Goal: Information Seeking & Learning: Learn about a topic

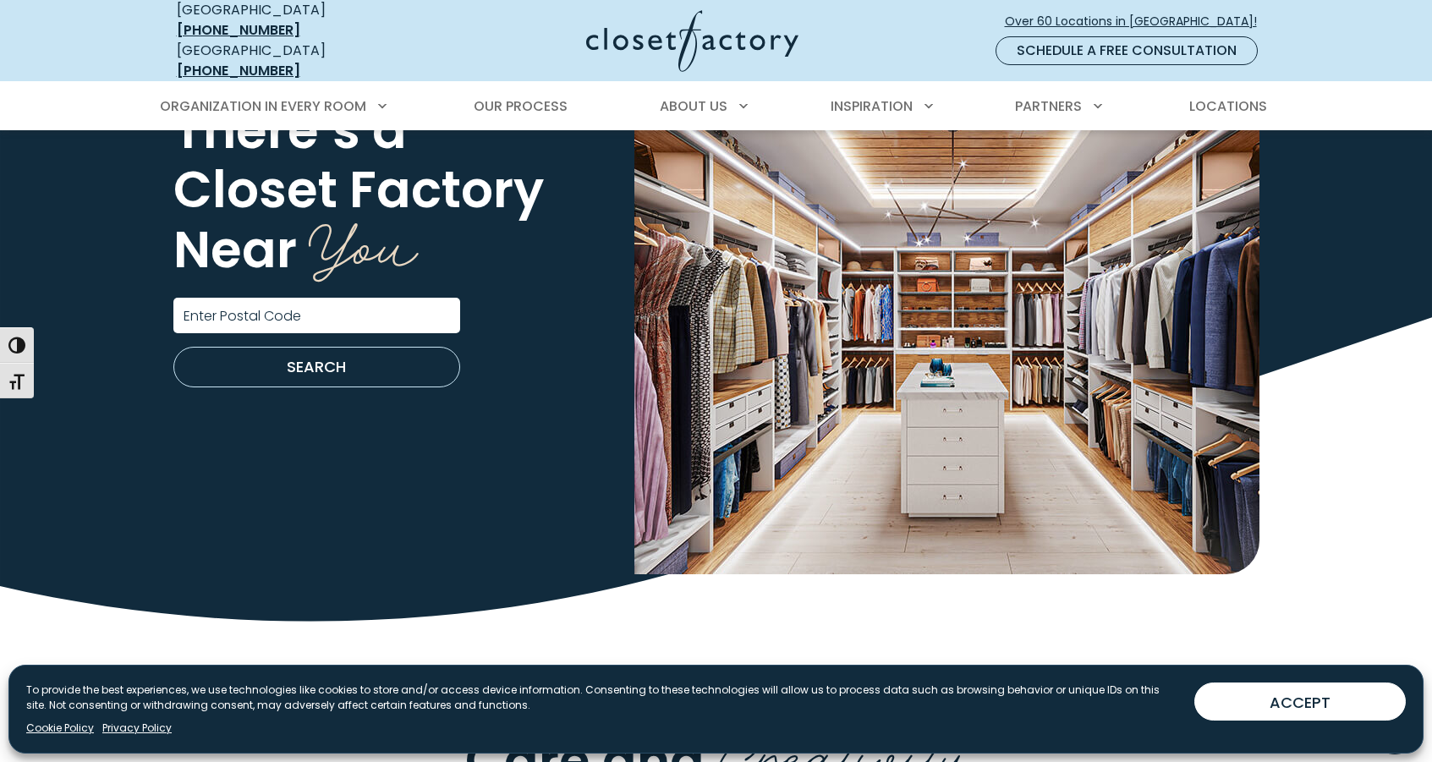
scroll to position [2960, 0]
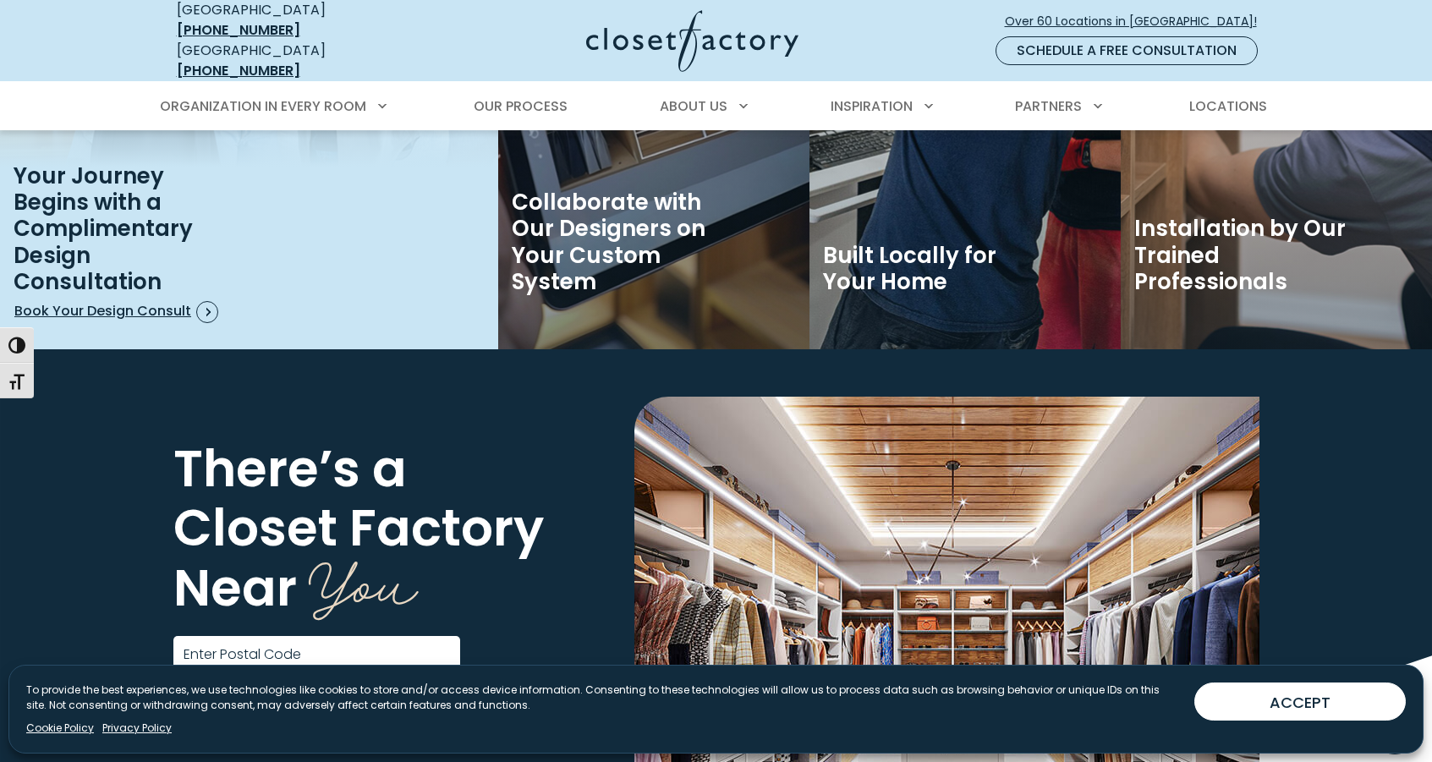
click at [386, 649] on input "Enter Postal Code" at bounding box center [316, 654] width 287 height 36
type input "*****"
click at [173, 685] on button "SEARCH" at bounding box center [316, 705] width 287 height 41
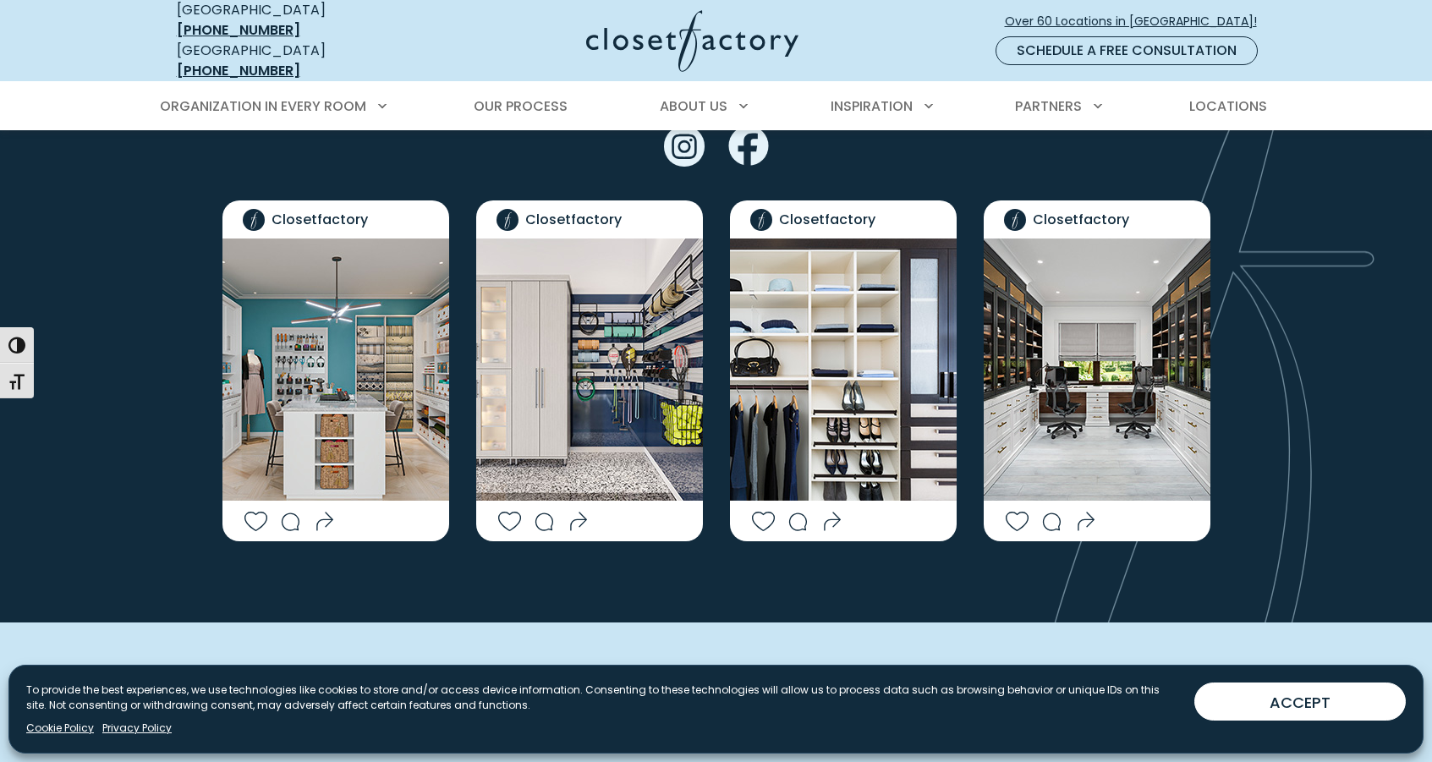
scroll to position [3383, 0]
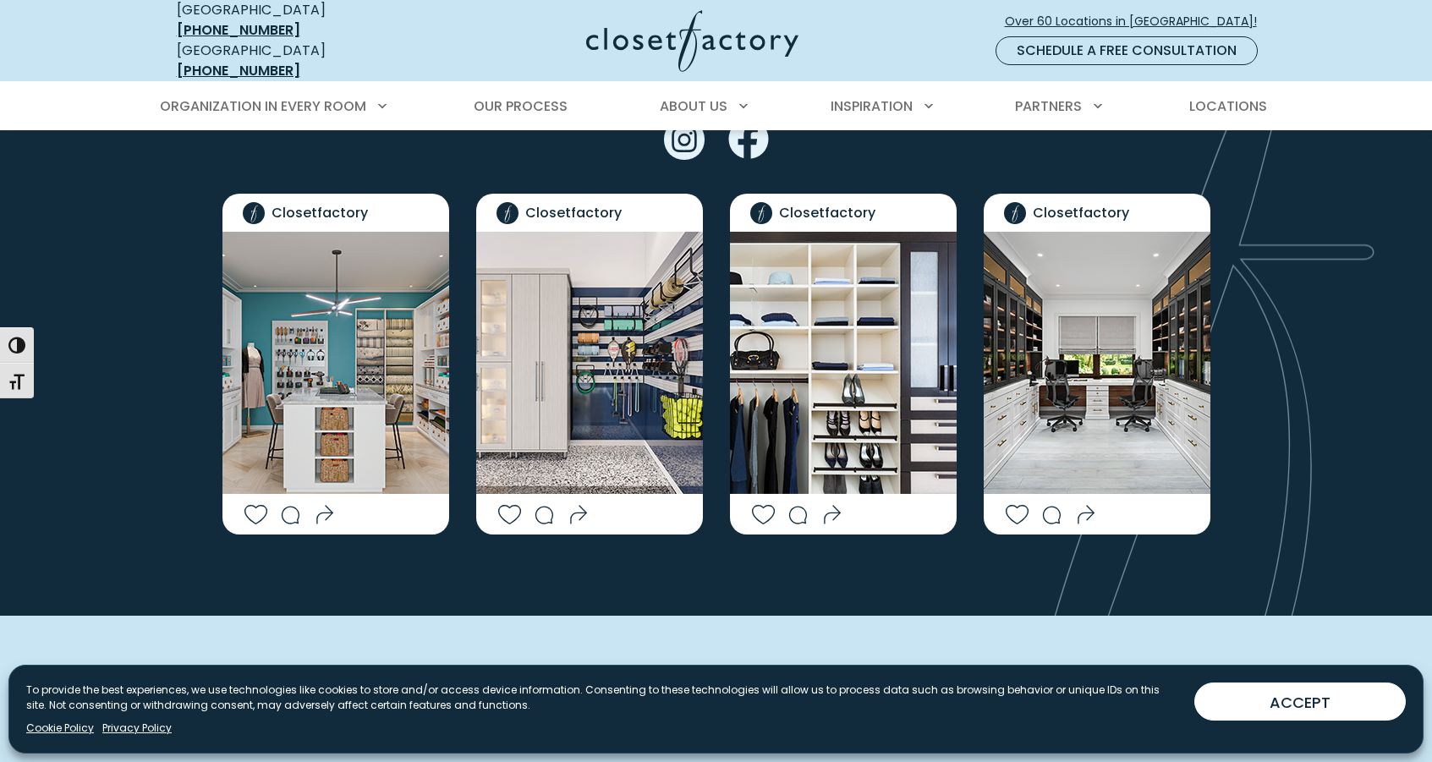
click at [1085, 348] on img "Social Grid" at bounding box center [1096, 363] width 227 height 262
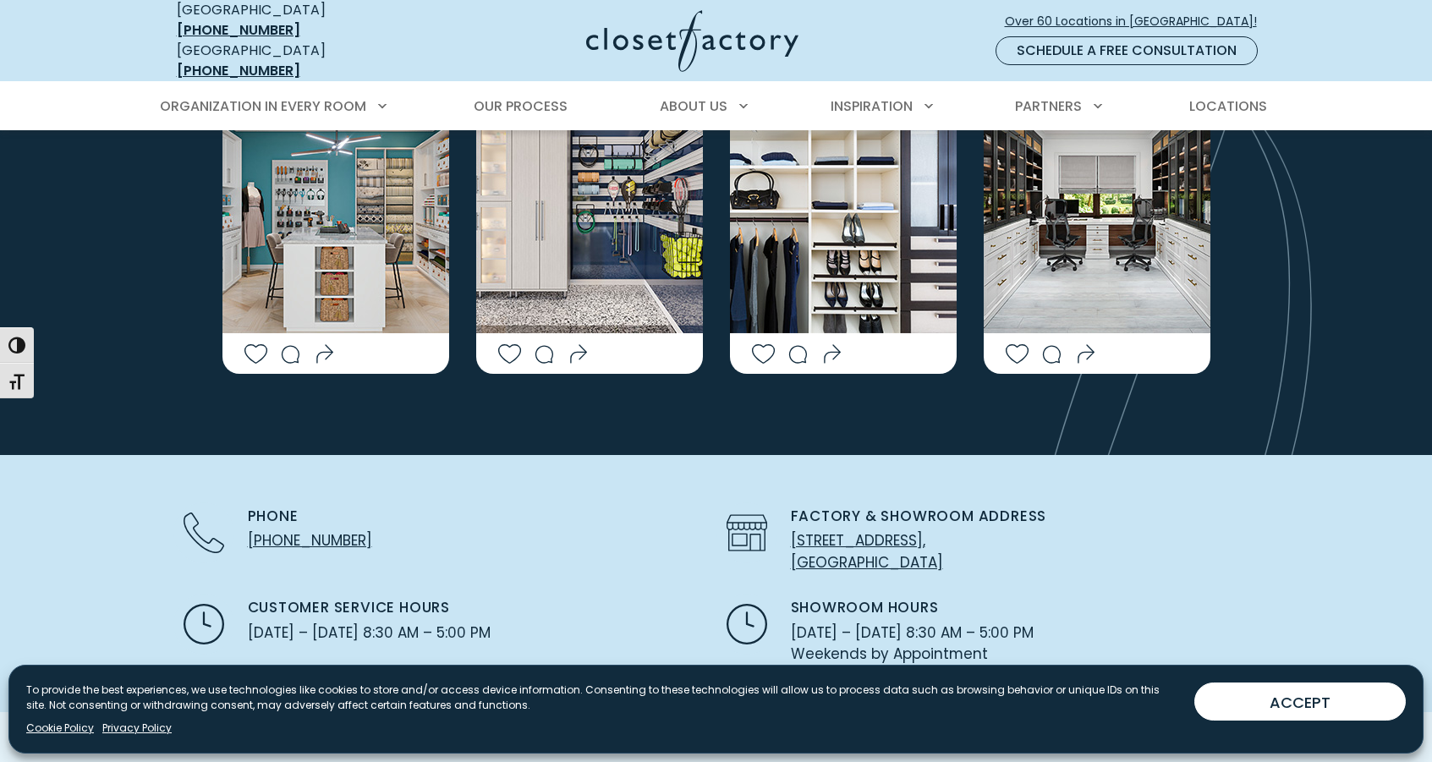
scroll to position [3552, 0]
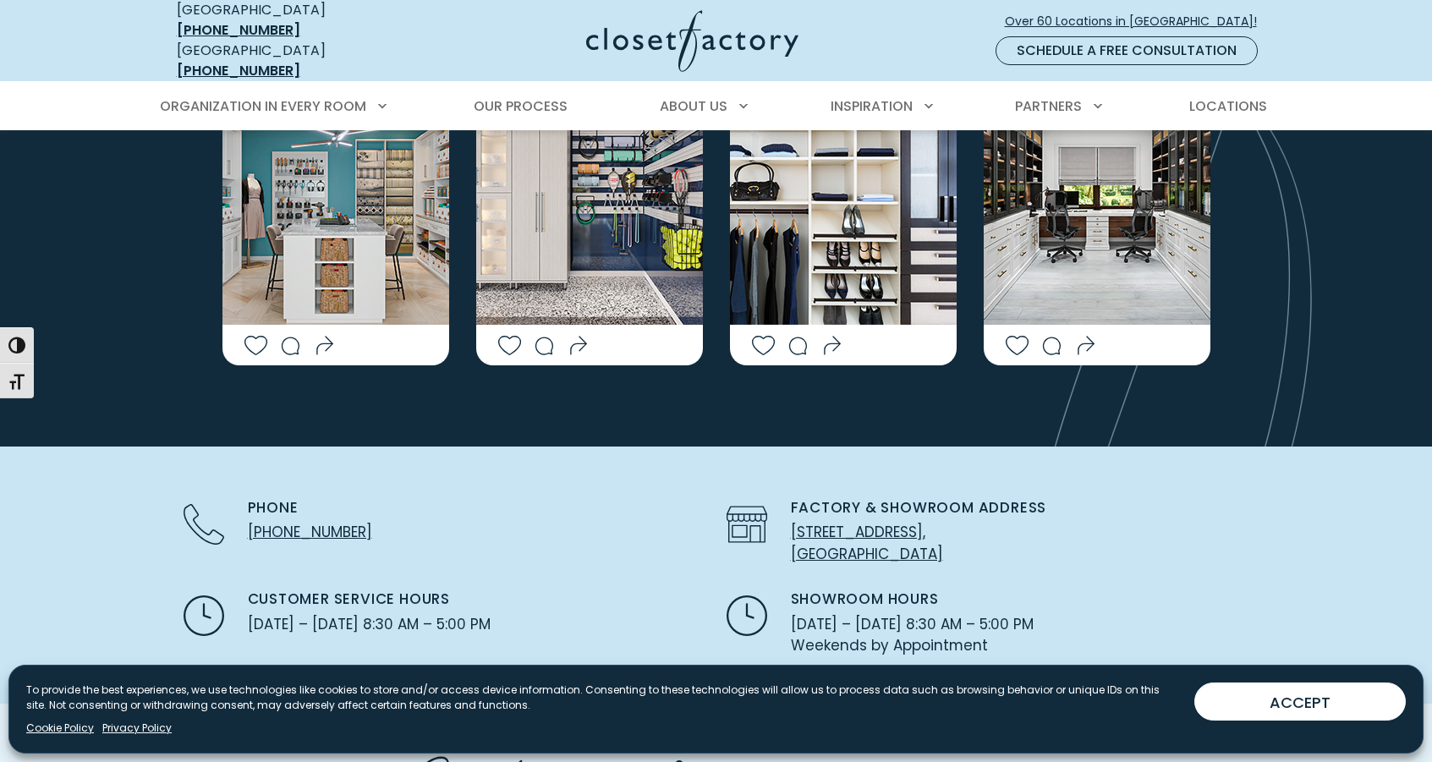
click at [1058, 221] on img "Social Grid" at bounding box center [1096, 194] width 227 height 262
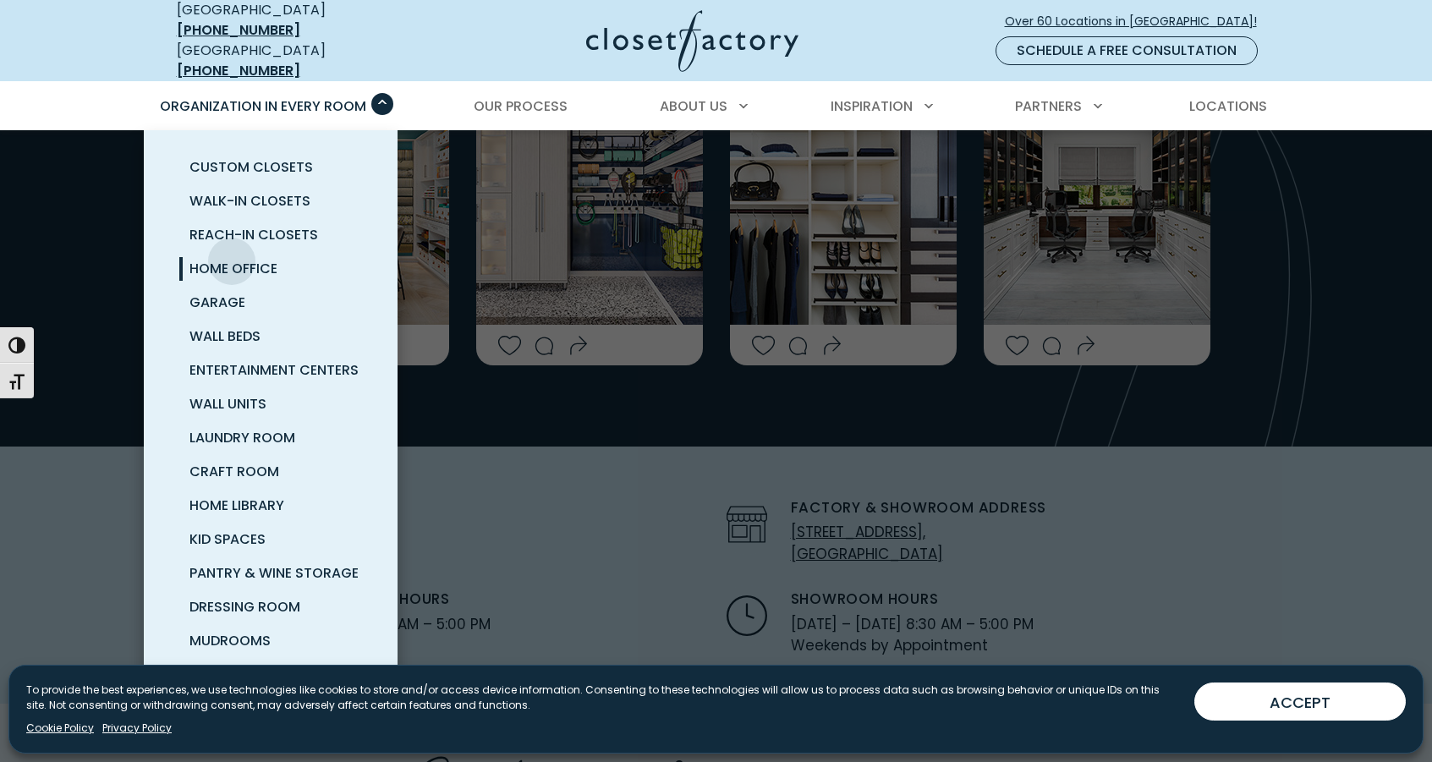
click at [232, 259] on span "Home Office" at bounding box center [233, 268] width 88 height 19
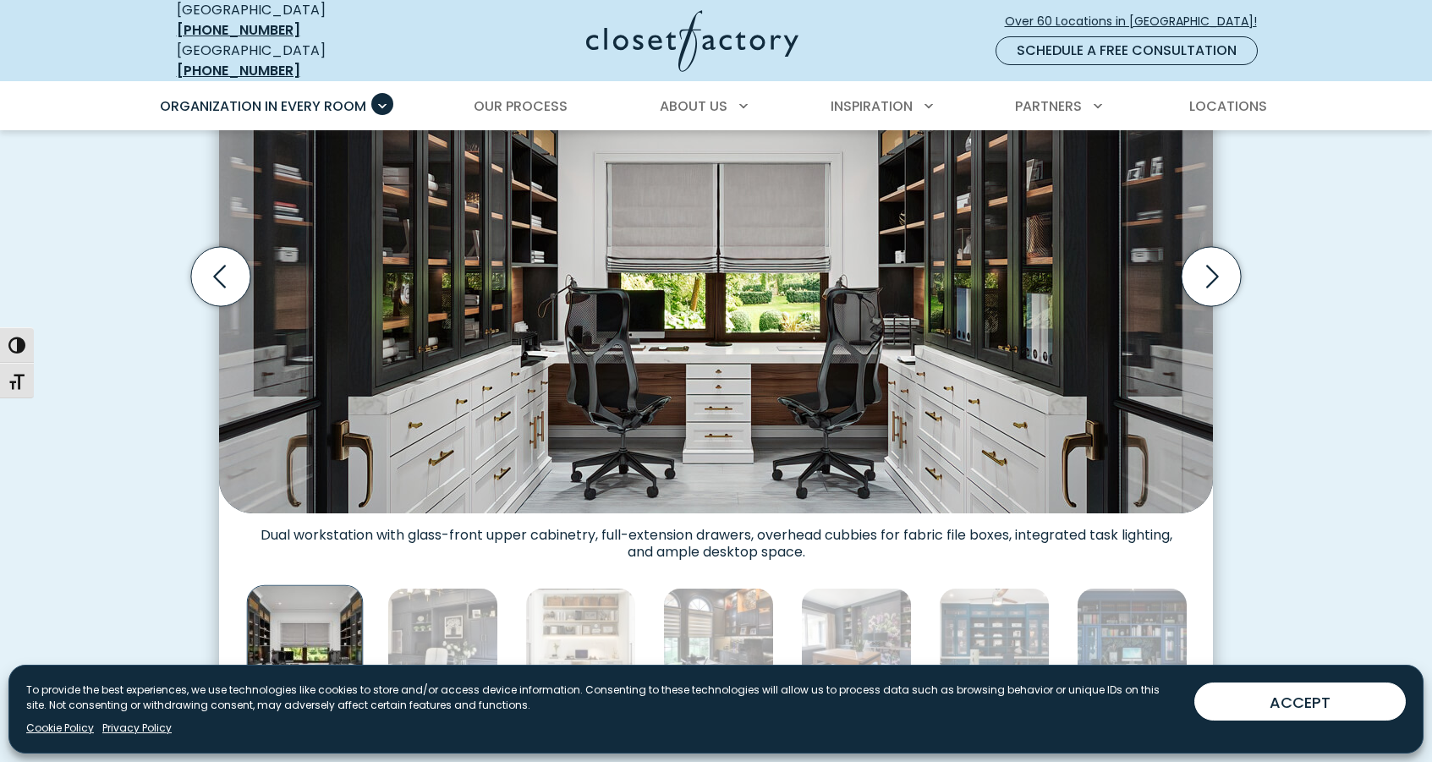
scroll to position [677, 0]
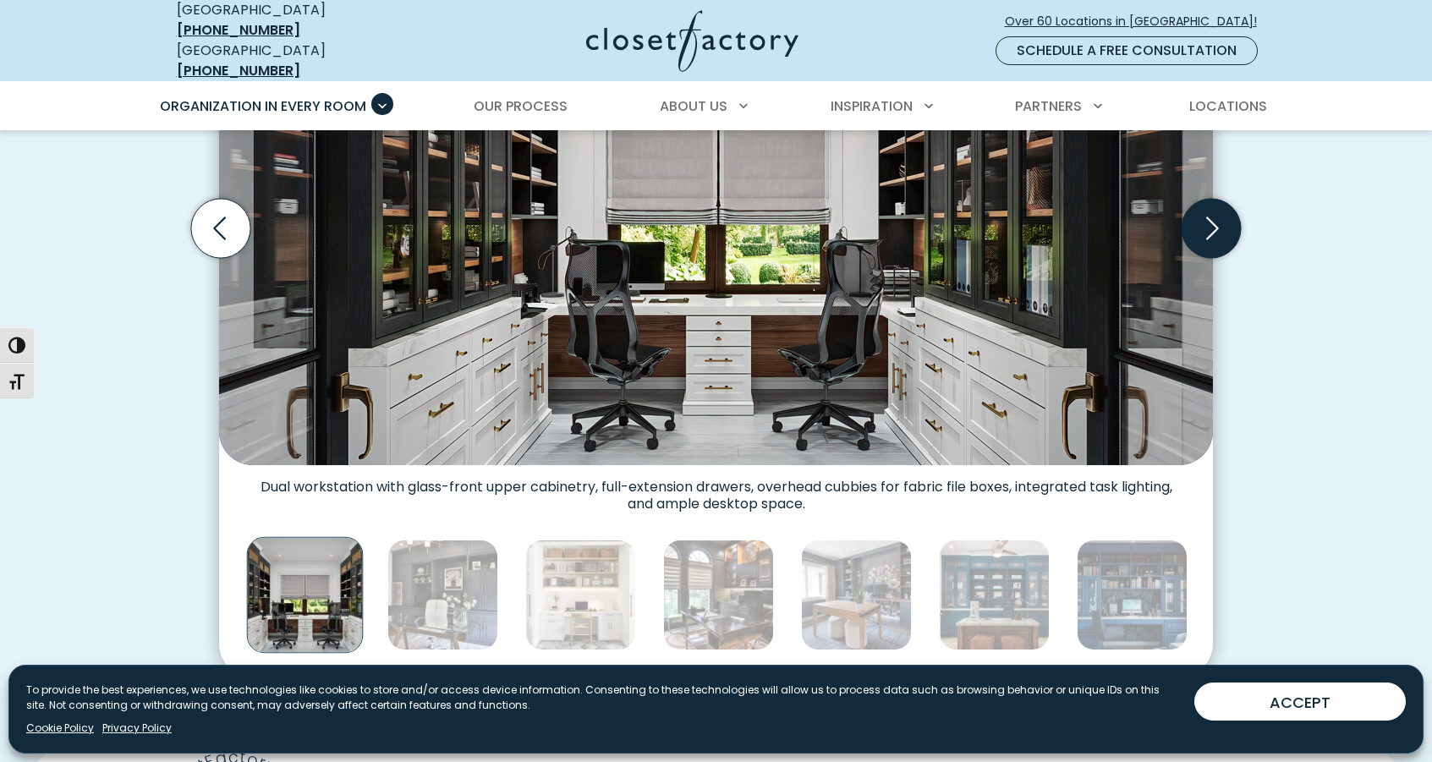
click at [1221, 224] on icon "Next slide" at bounding box center [1210, 228] width 59 height 59
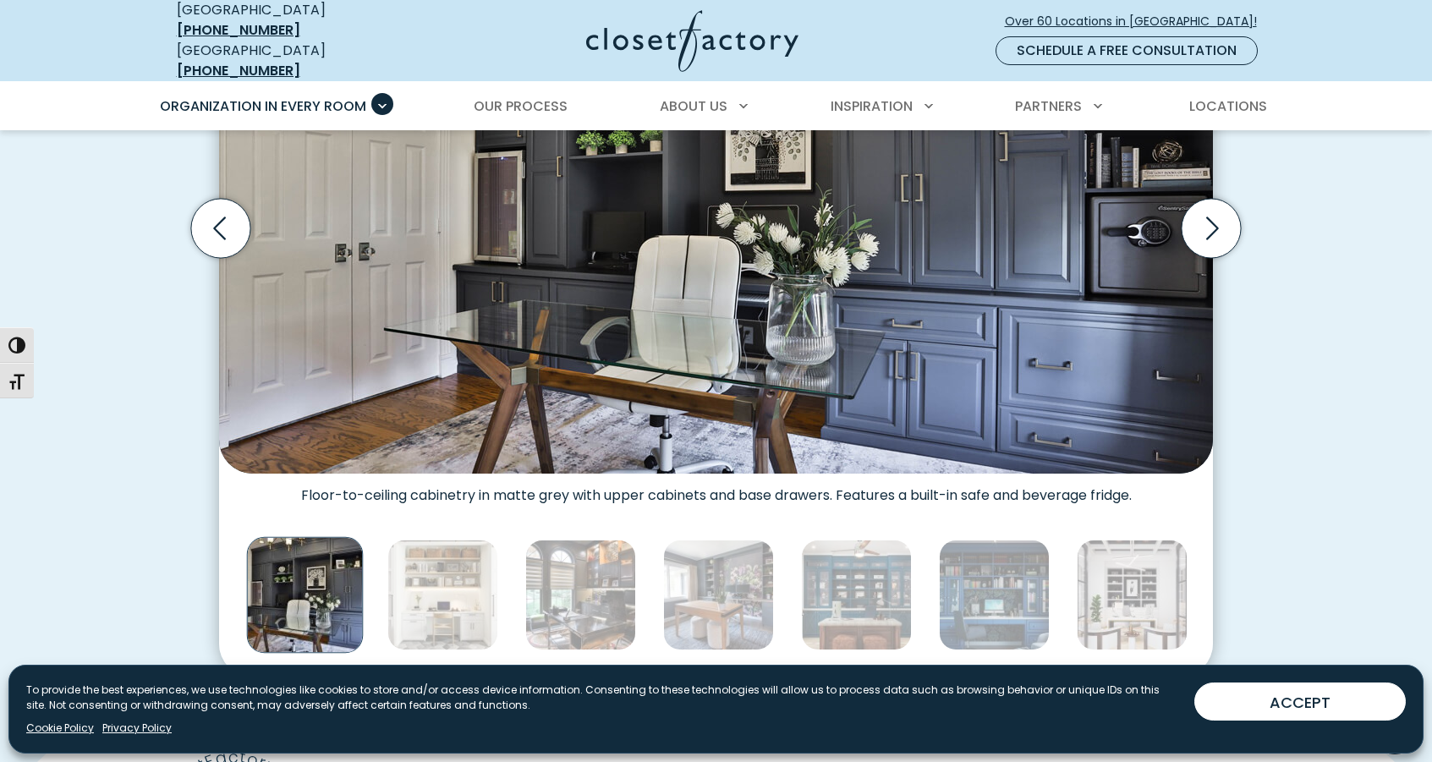
scroll to position [507, 0]
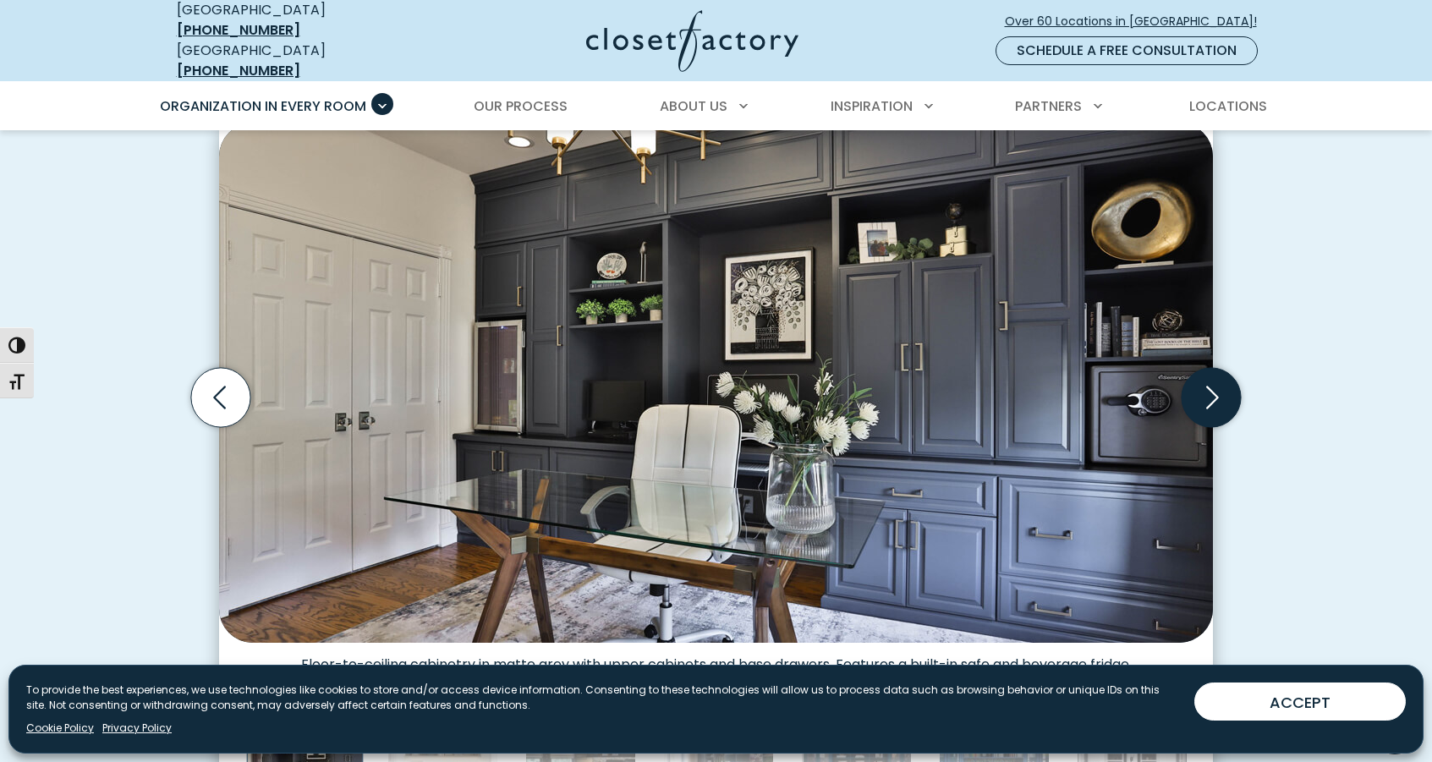
click at [1196, 381] on icon "Next slide" at bounding box center [1210, 397] width 59 height 59
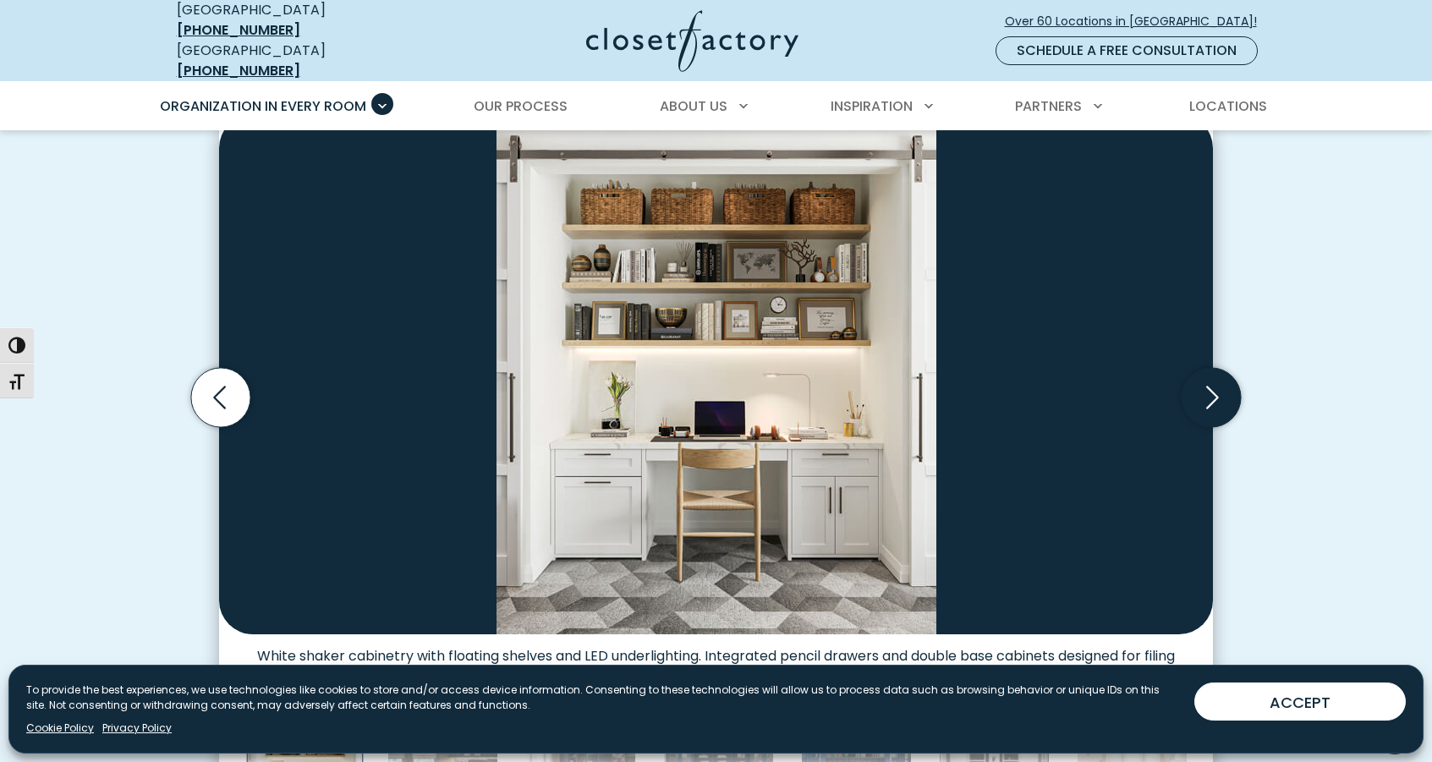
click at [1212, 385] on icon "Next slide" at bounding box center [1210, 397] width 59 height 59
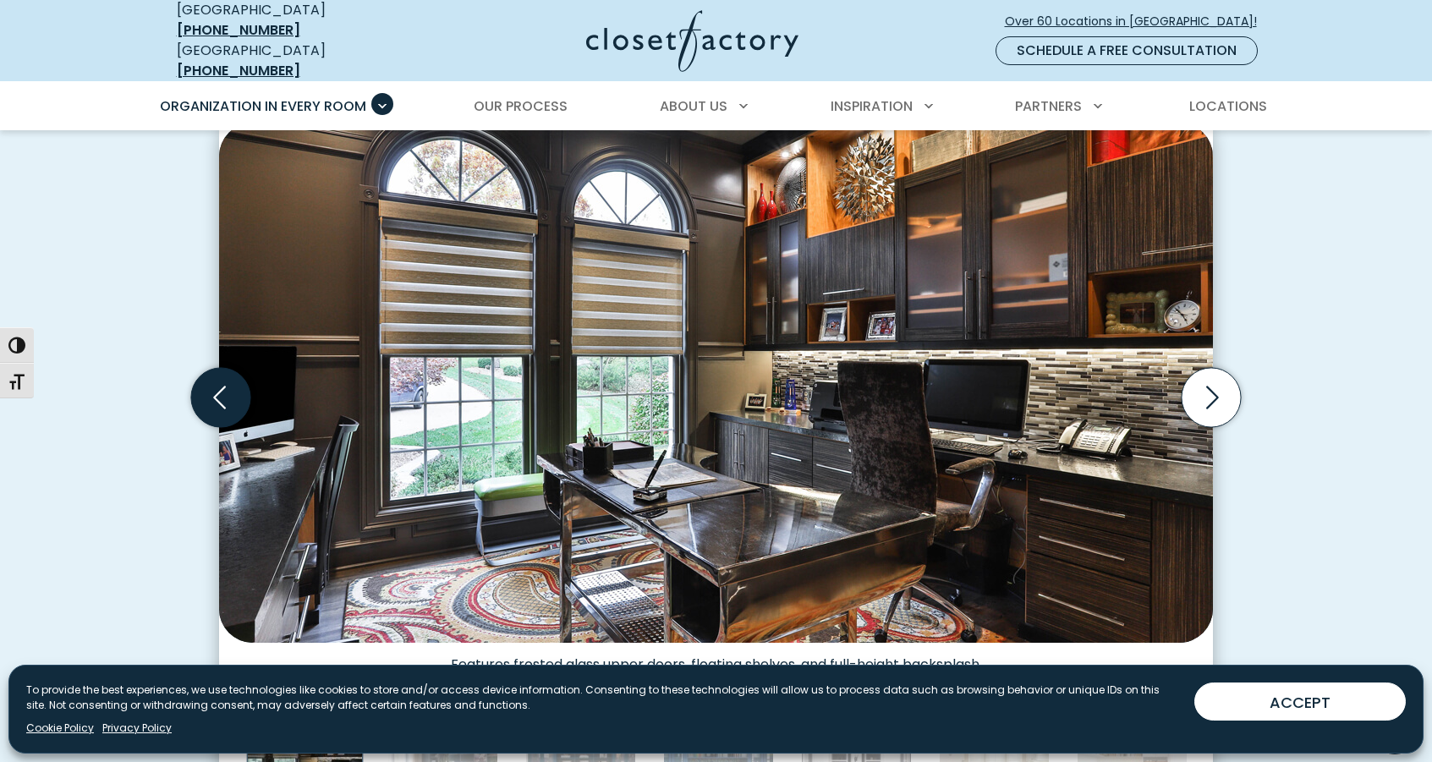
click at [206, 386] on icon "Previous slide" at bounding box center [220, 397] width 59 height 59
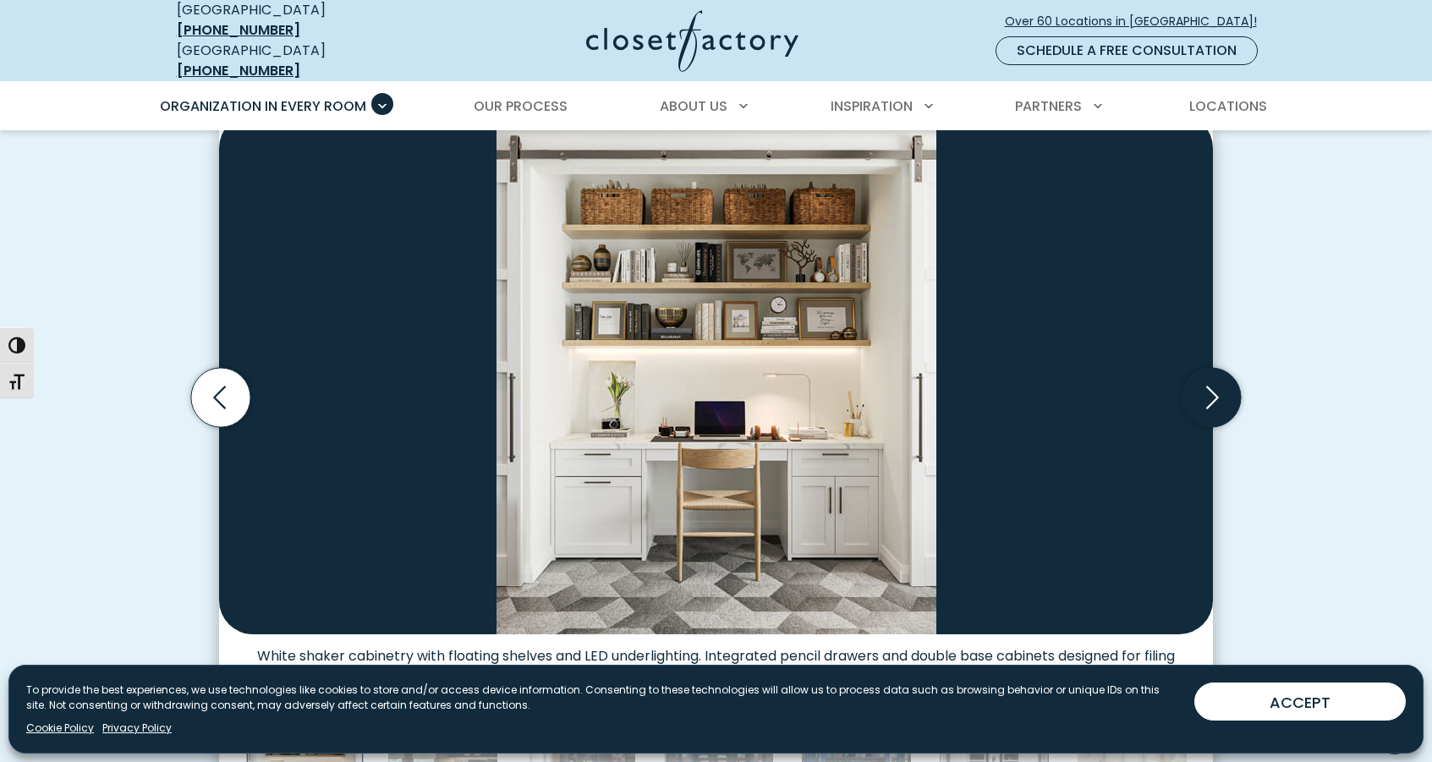
click at [1219, 402] on icon "Next slide" at bounding box center [1210, 397] width 59 height 59
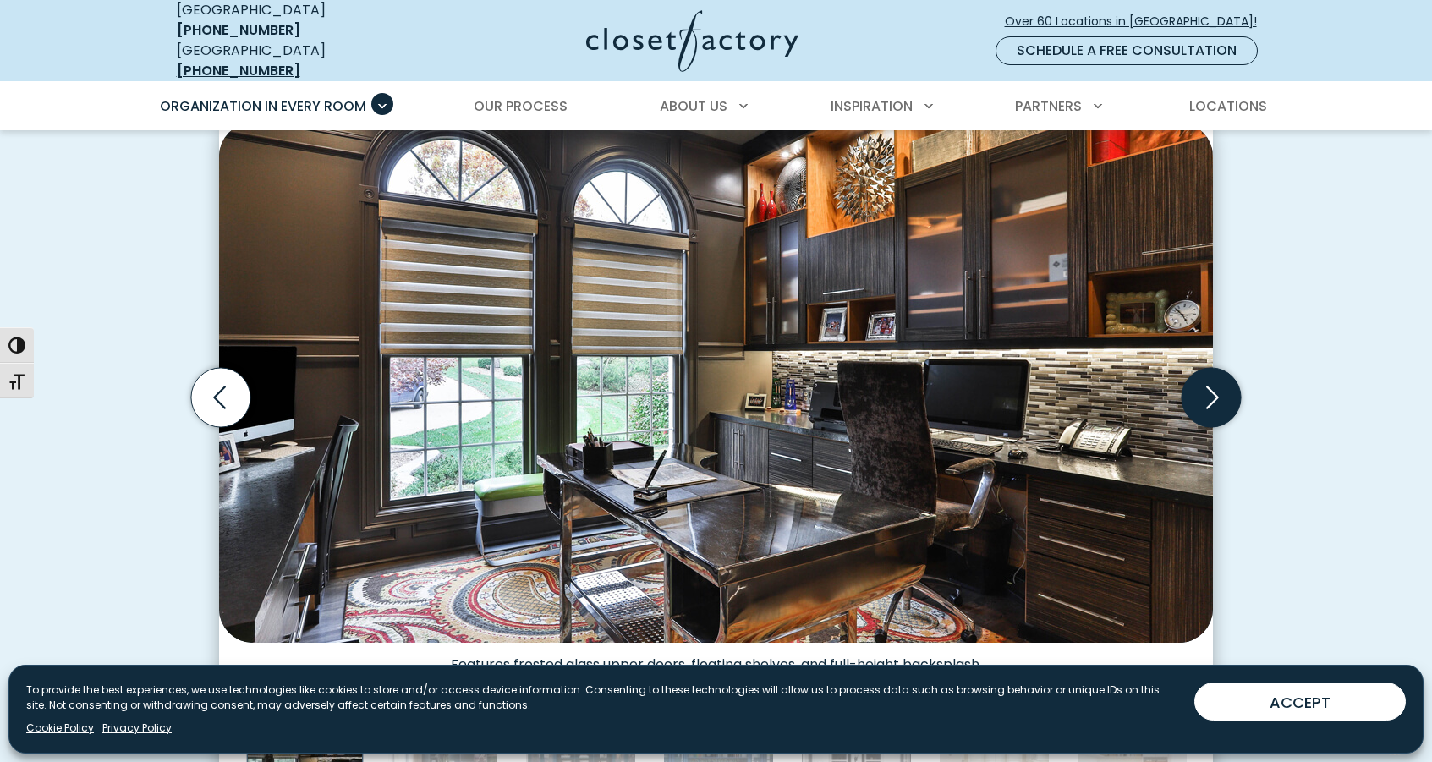
click at [1218, 398] on icon "Next slide" at bounding box center [1210, 397] width 59 height 59
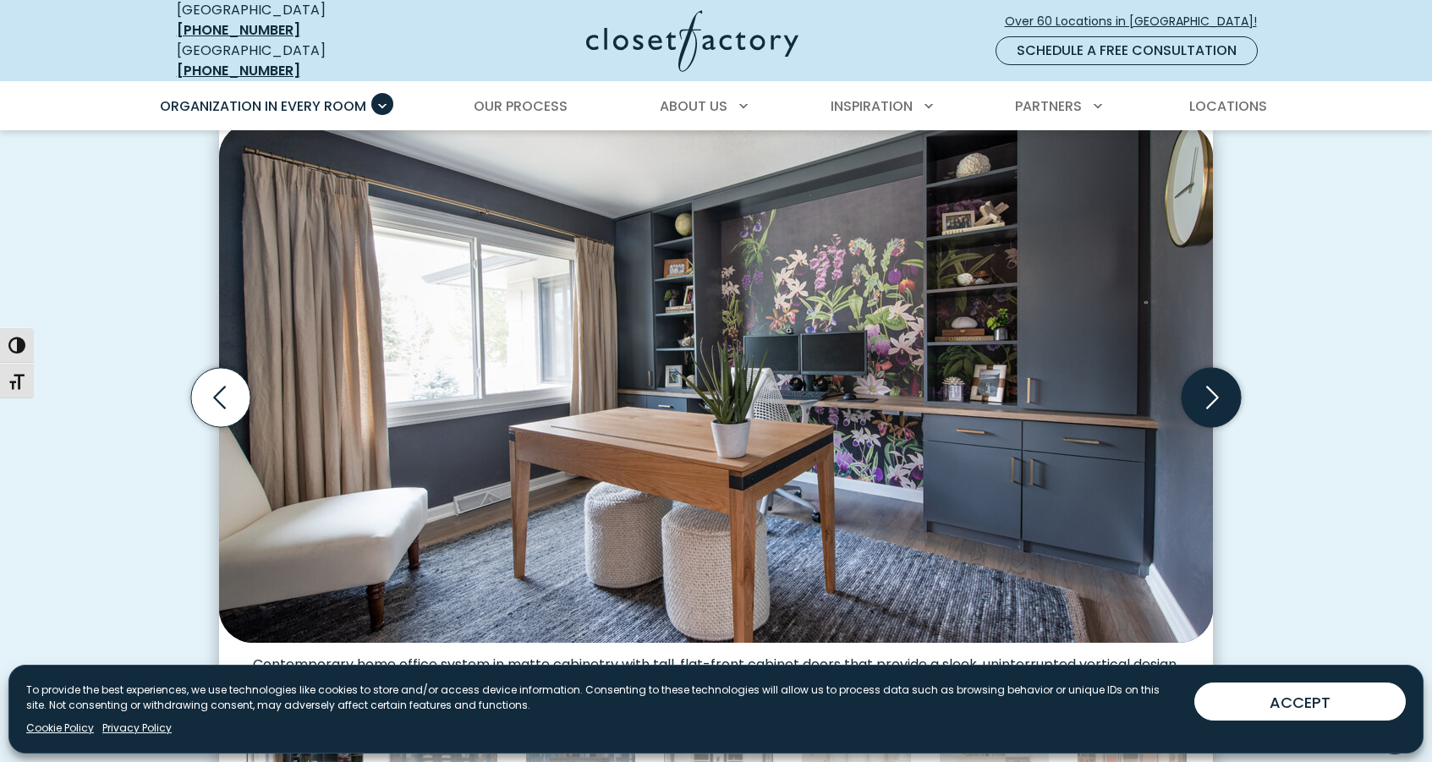
click at [1218, 398] on icon "Next slide" at bounding box center [1210, 397] width 59 height 59
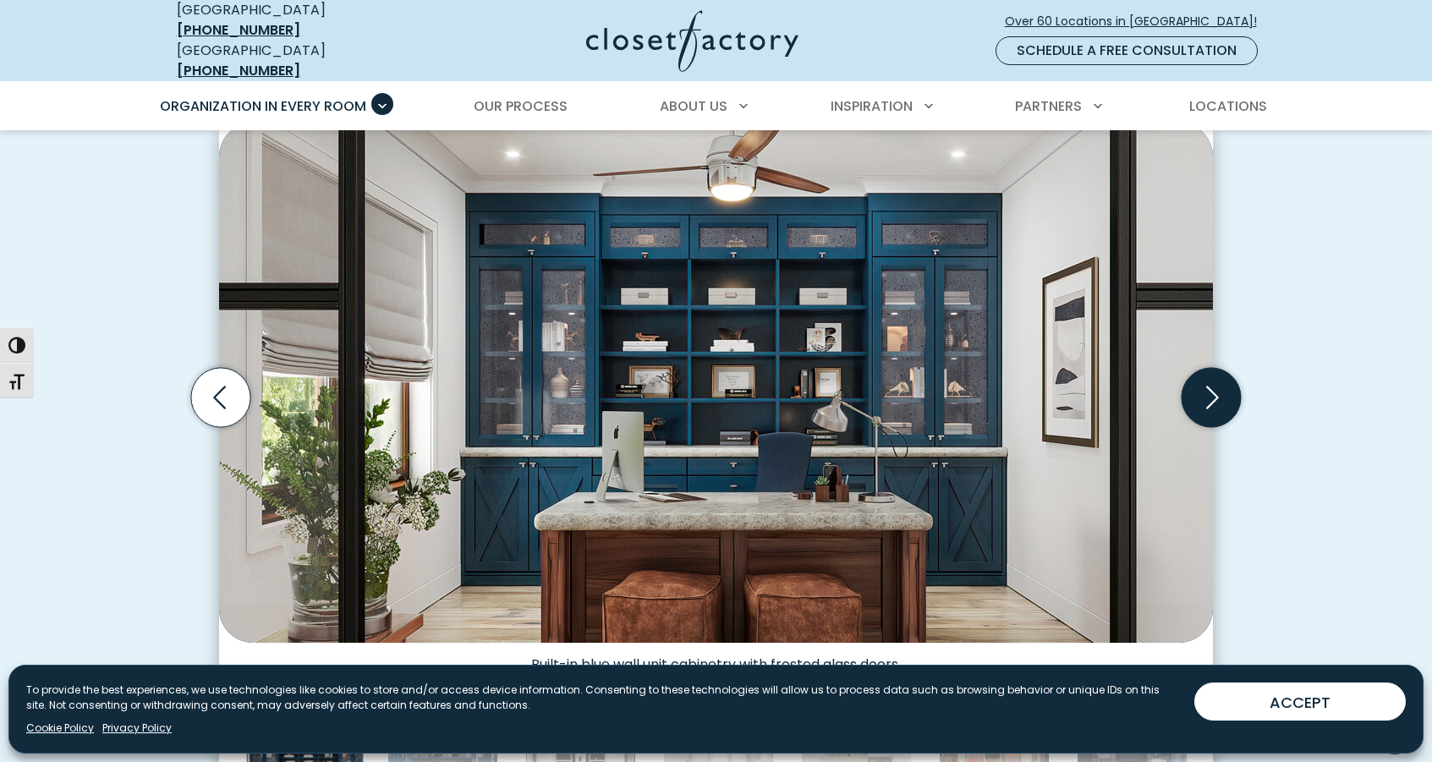
click at [1218, 398] on icon "Next slide" at bounding box center [1210, 397] width 59 height 59
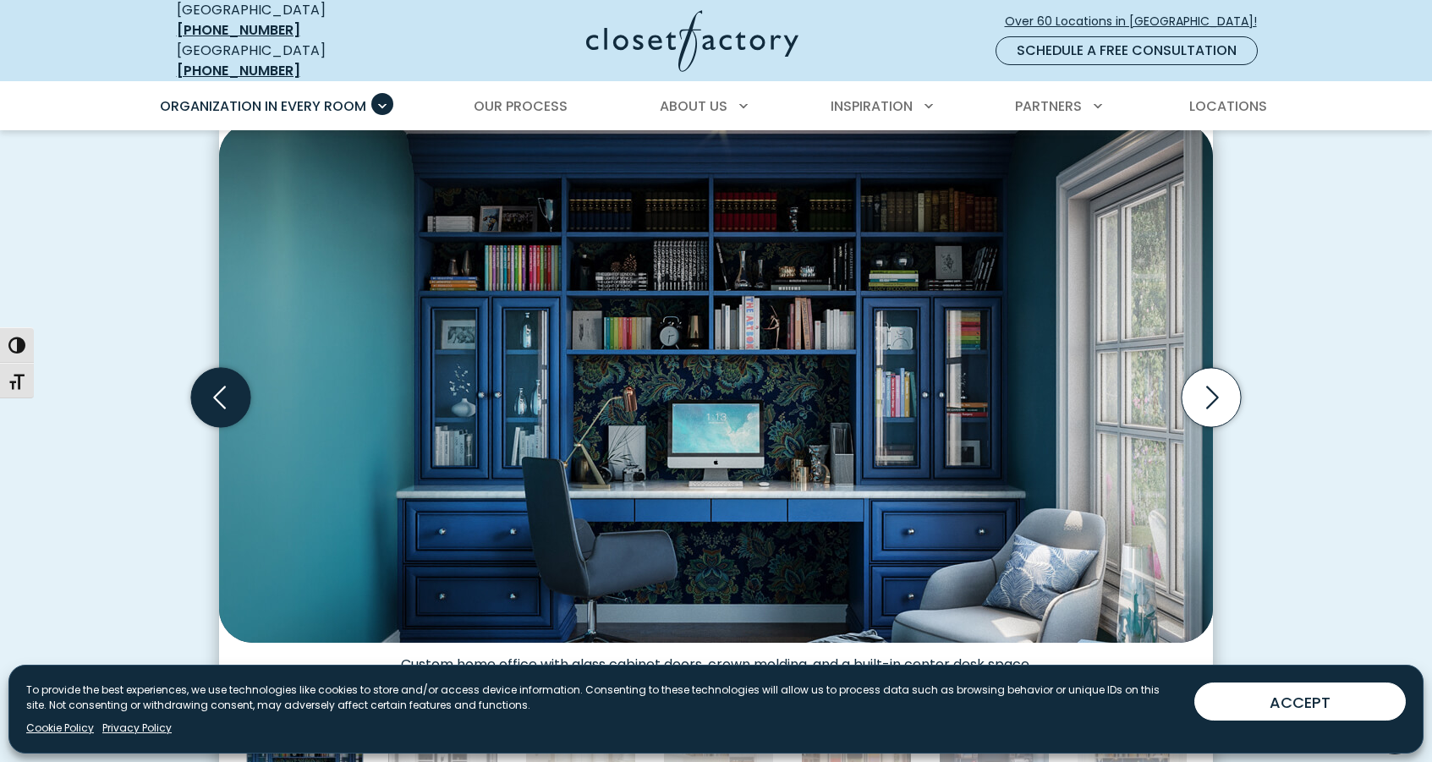
click at [208, 392] on icon "Previous slide" at bounding box center [220, 397] width 59 height 59
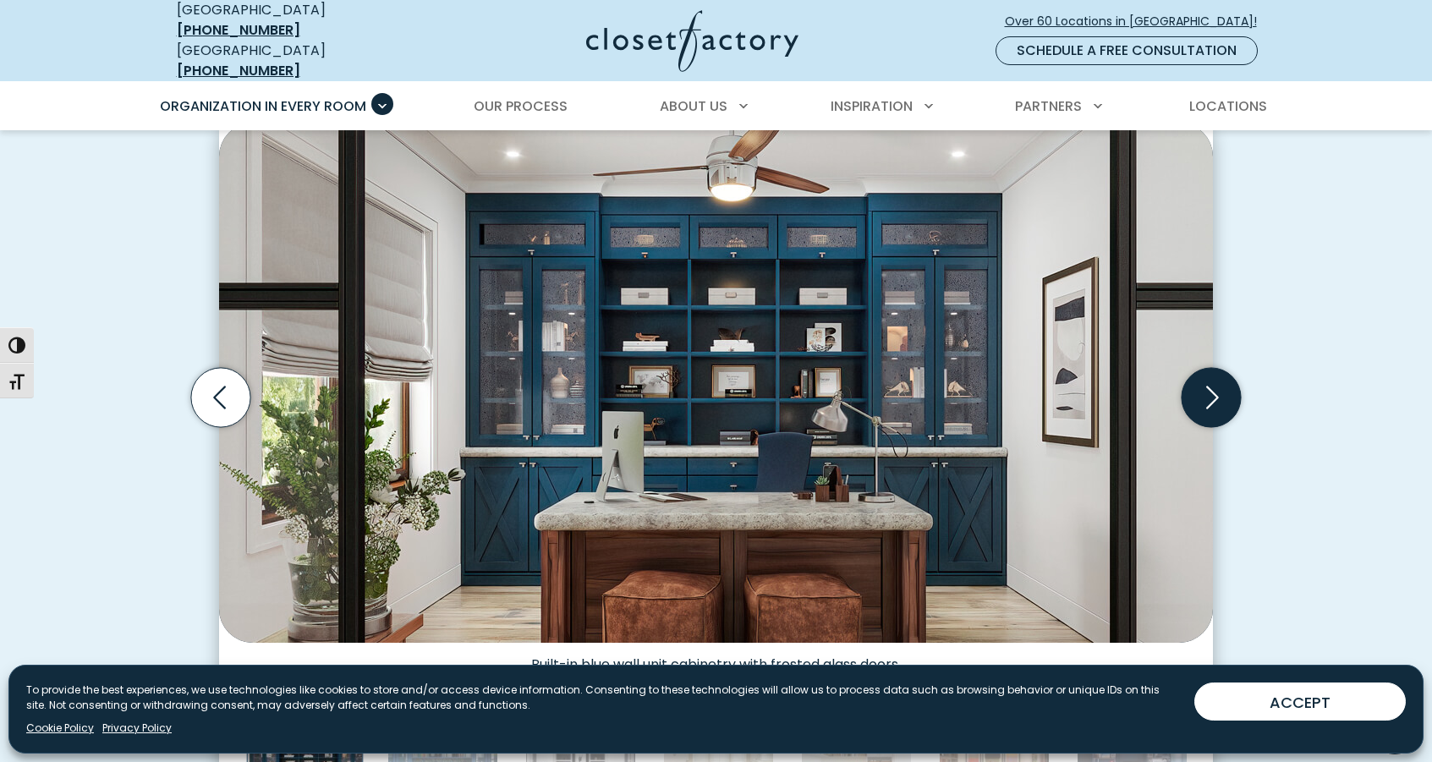
click at [1212, 397] on icon "Next slide" at bounding box center [1210, 397] width 59 height 59
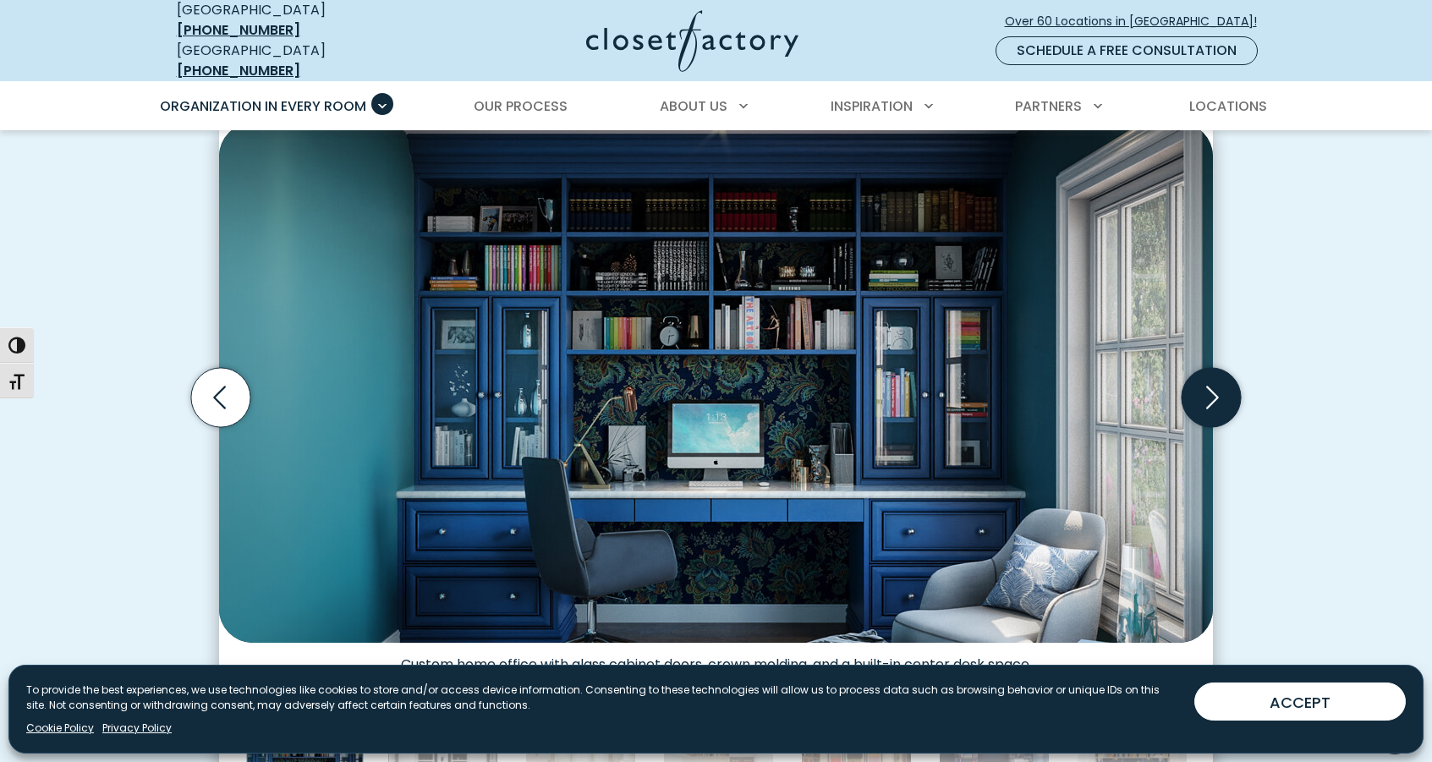
click at [1219, 401] on icon "Next slide" at bounding box center [1210, 397] width 59 height 59
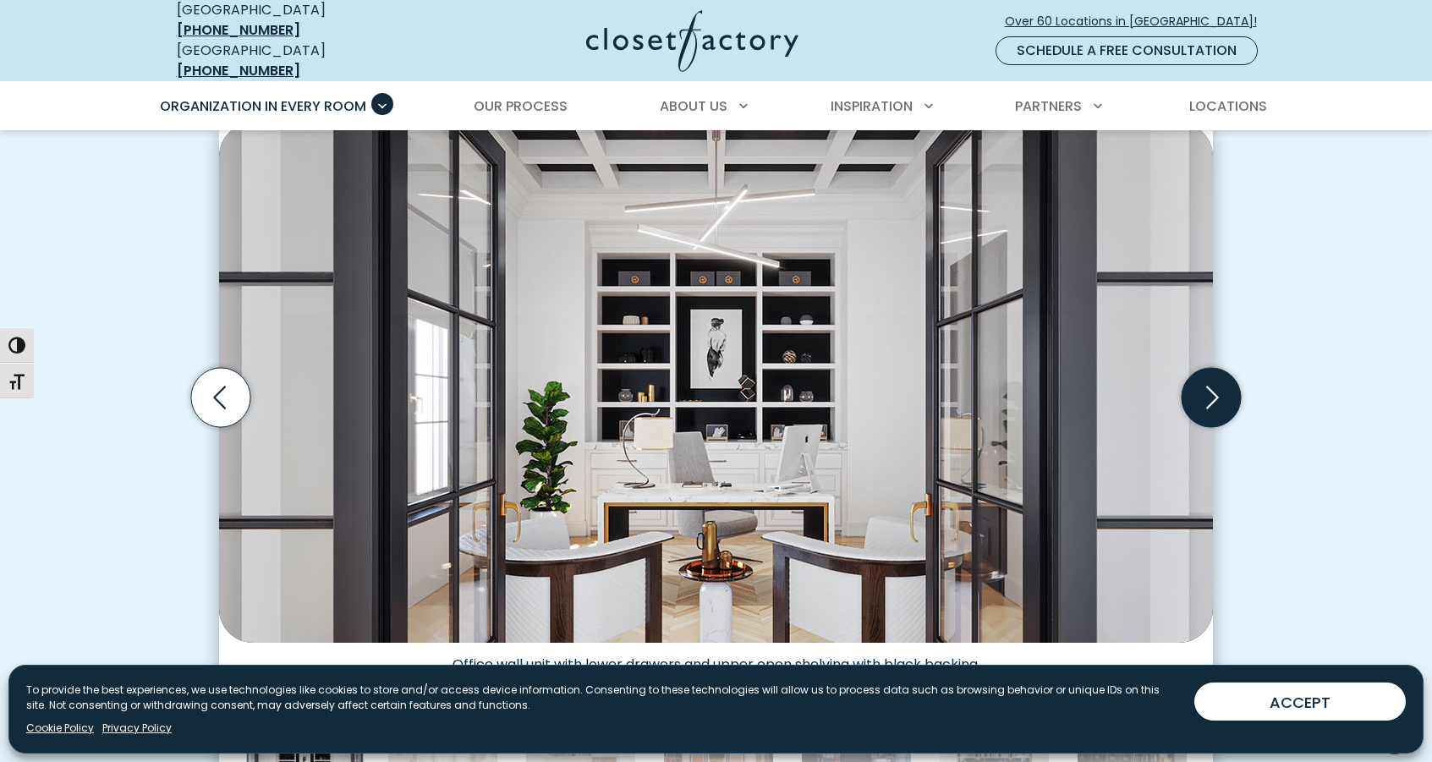
click at [1216, 398] on icon "Next slide" at bounding box center [1210, 397] width 59 height 59
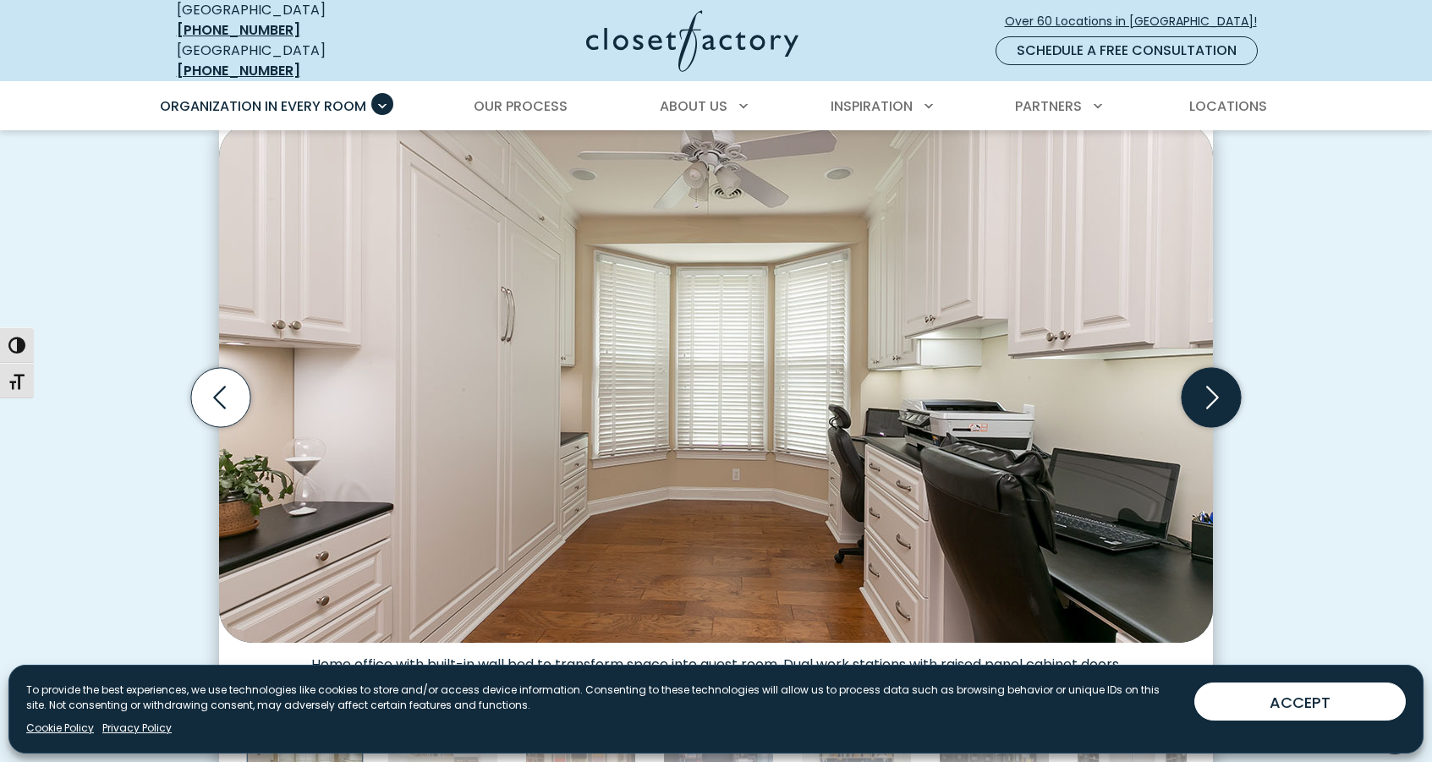
click at [1216, 398] on icon "Next slide" at bounding box center [1210, 397] width 59 height 59
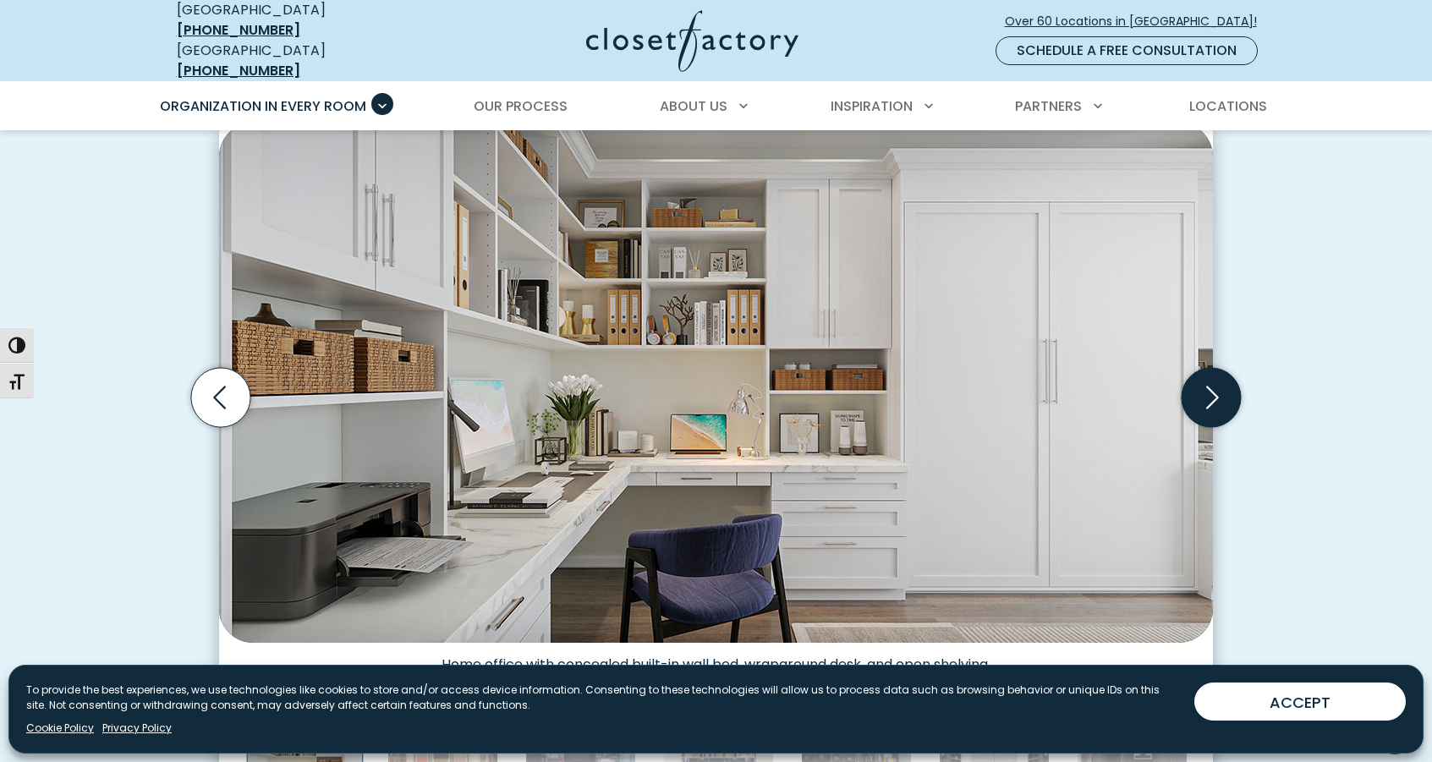
click at [1216, 398] on icon "Next slide" at bounding box center [1210, 397] width 59 height 59
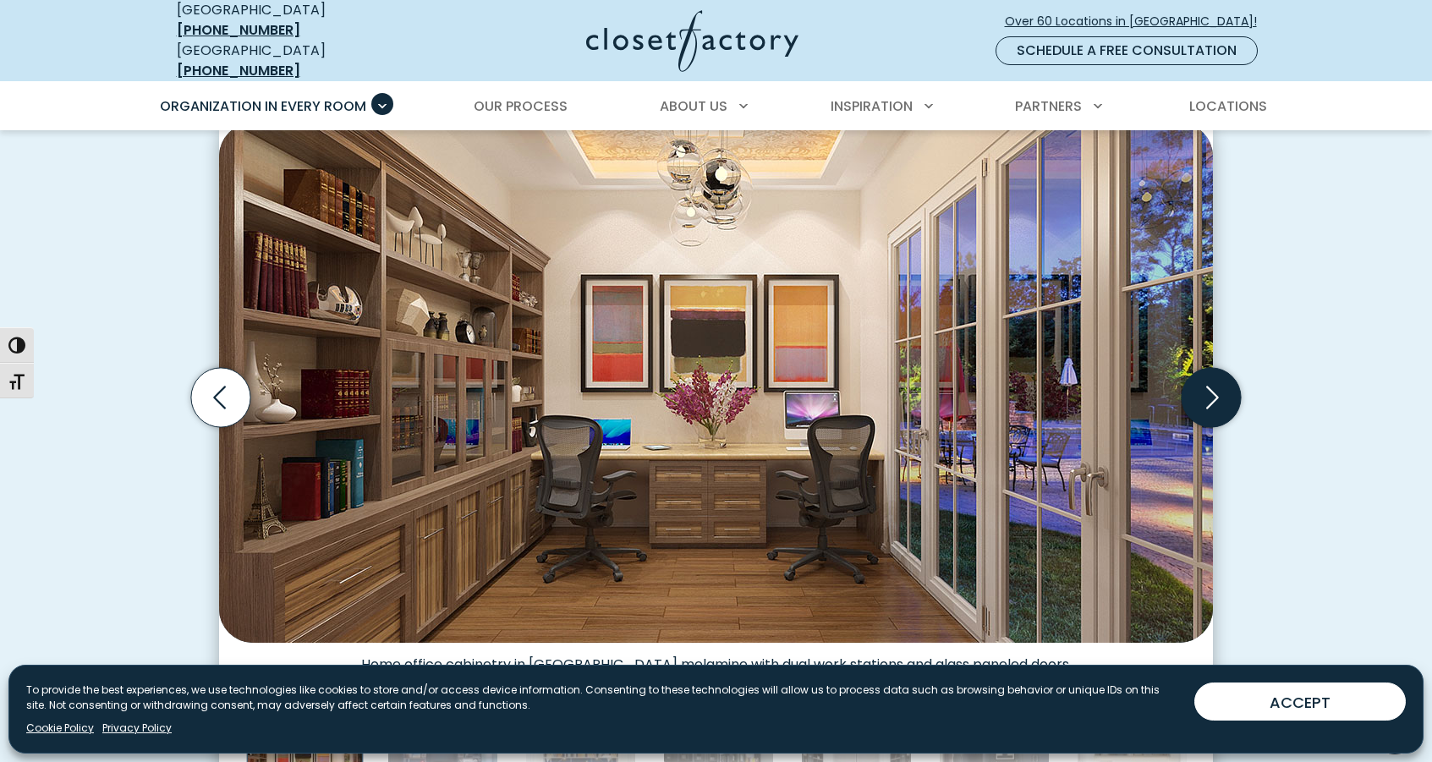
click at [1216, 398] on icon "Next slide" at bounding box center [1210, 397] width 59 height 59
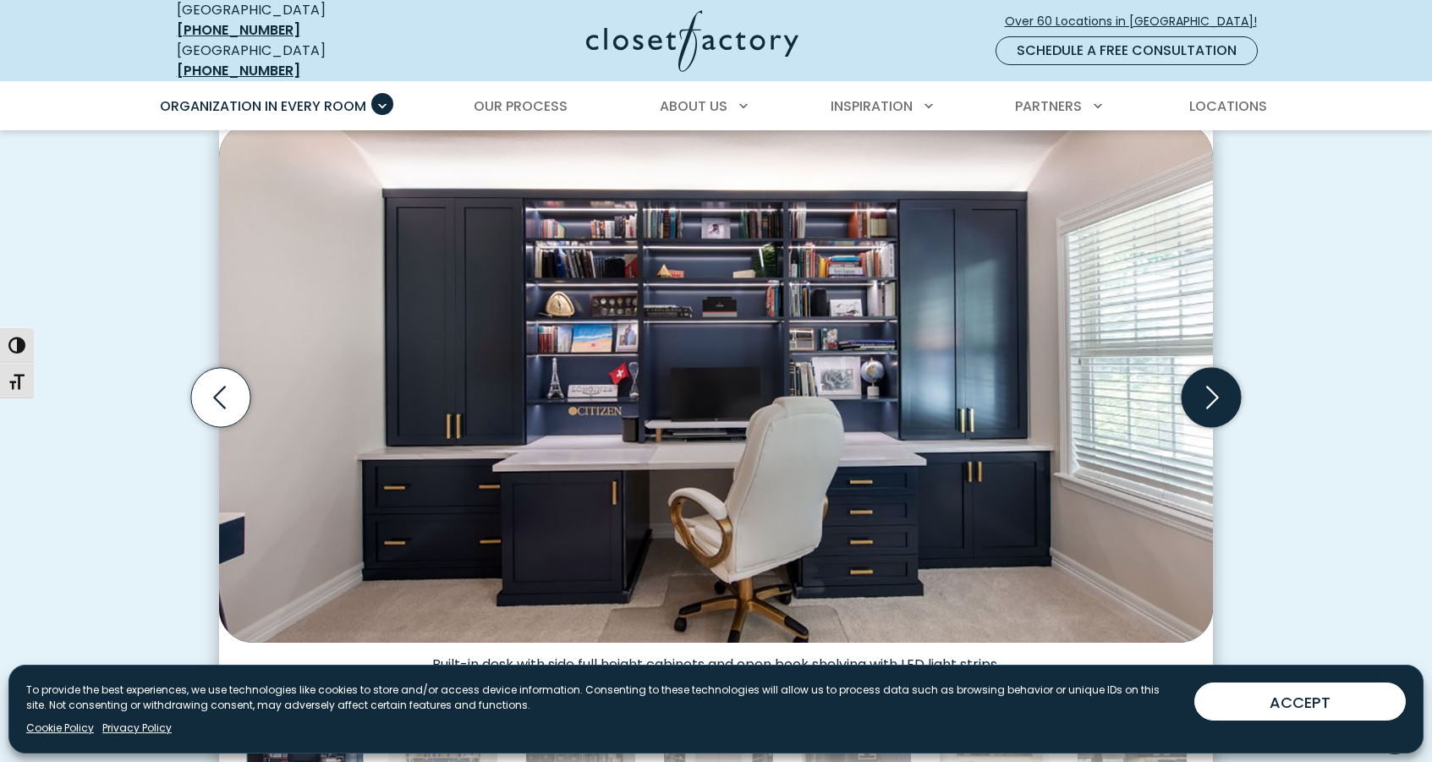
click at [1216, 398] on icon "Next slide" at bounding box center [1210, 397] width 59 height 59
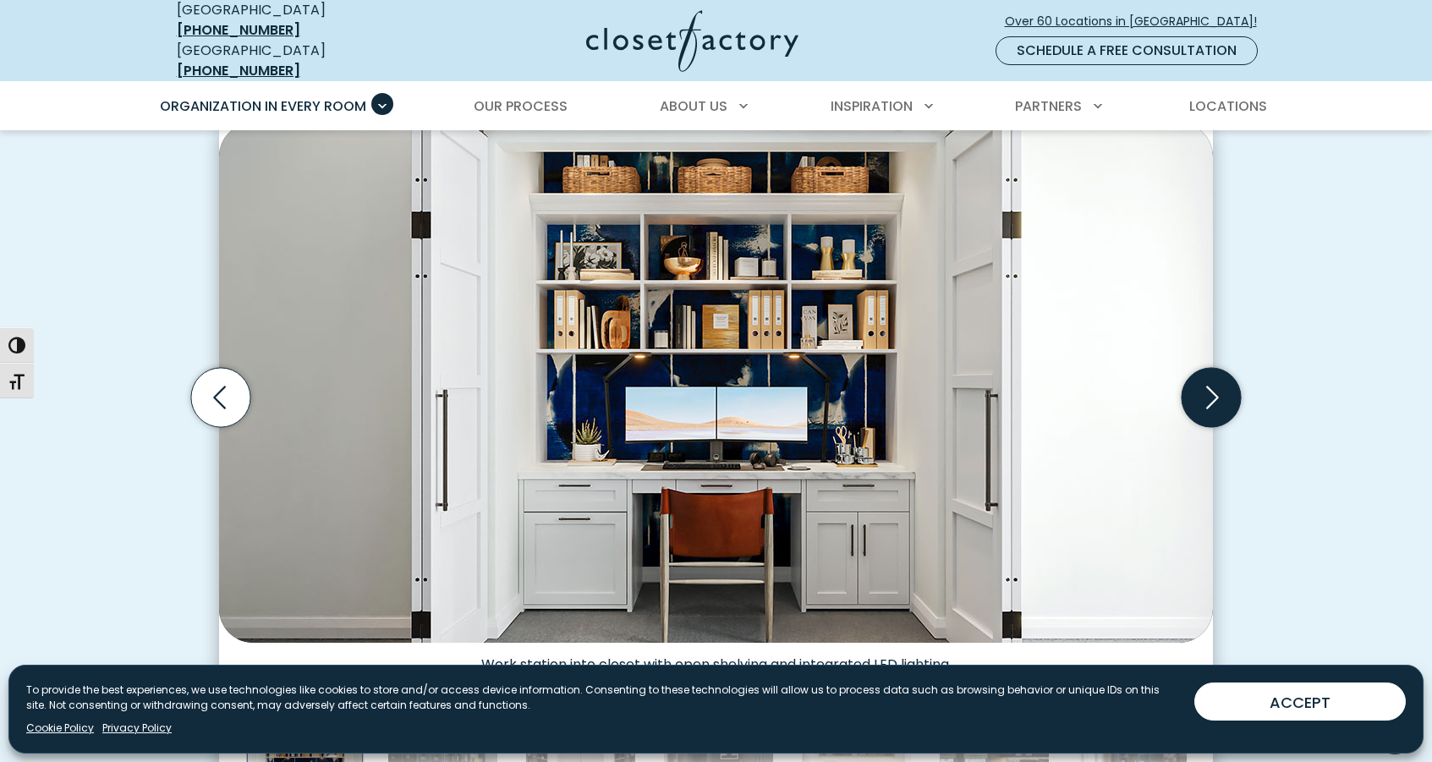
click at [1208, 390] on icon "Next slide" at bounding box center [1210, 397] width 59 height 59
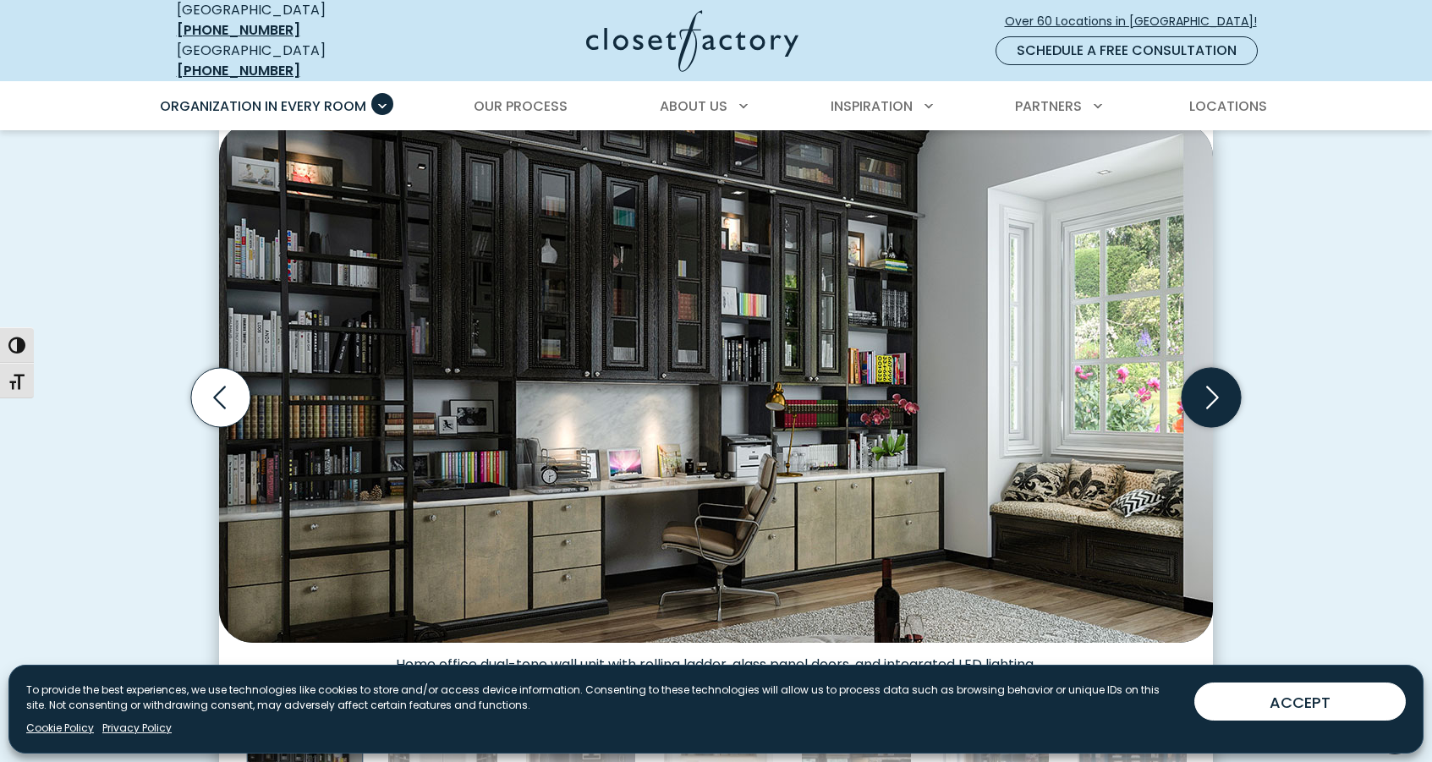
click at [1208, 390] on icon "Next slide" at bounding box center [1210, 397] width 59 height 59
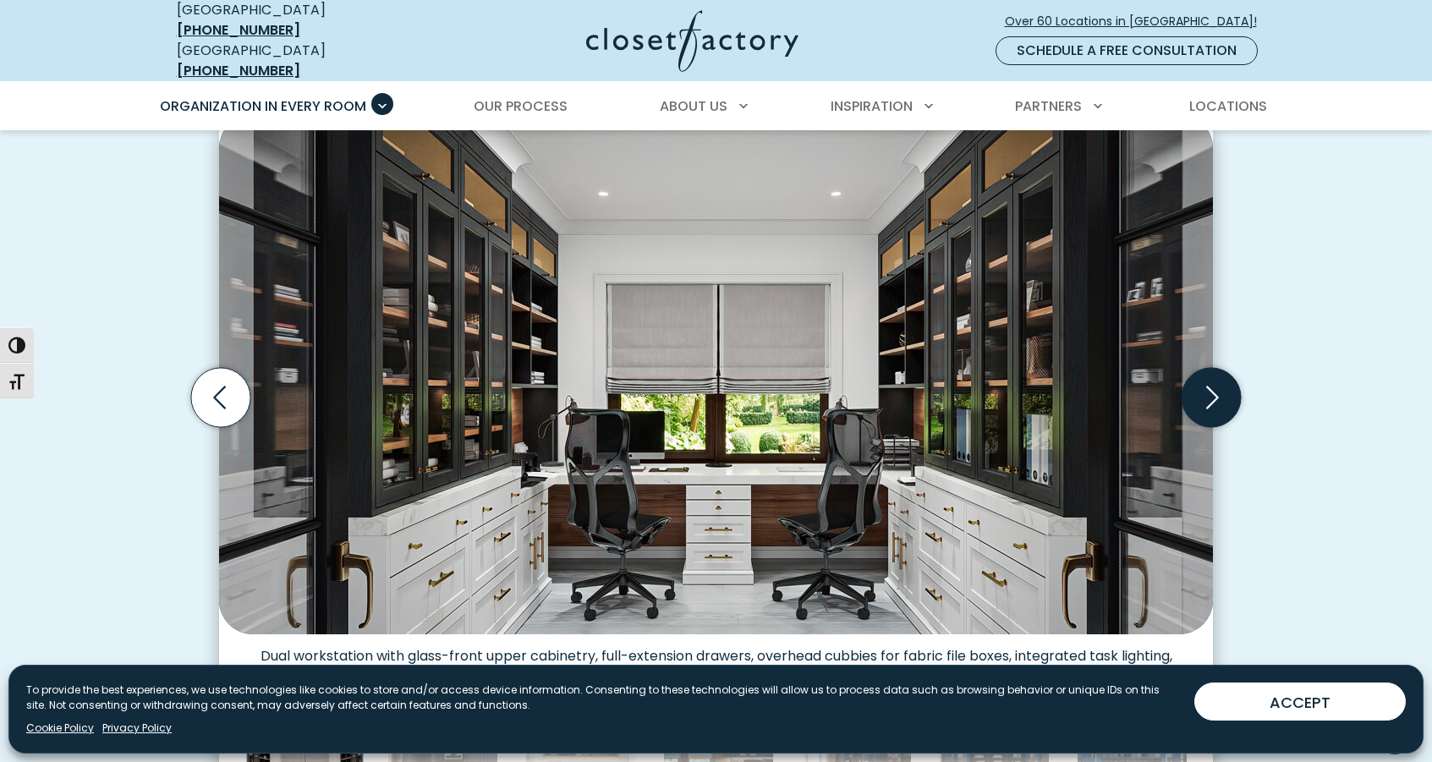
click at [1213, 382] on icon "Next slide" at bounding box center [1210, 397] width 59 height 59
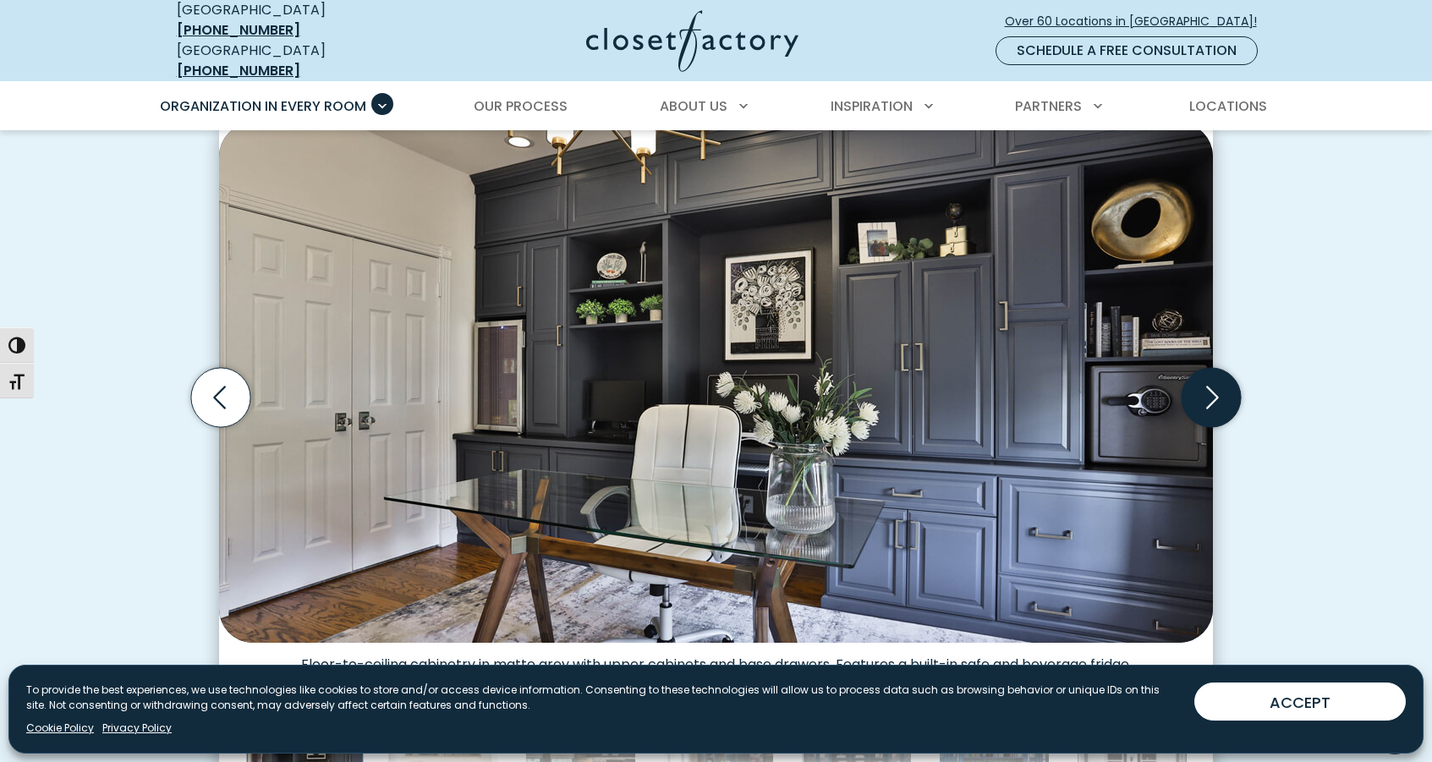
click at [1213, 382] on icon "Next slide" at bounding box center [1210, 397] width 59 height 59
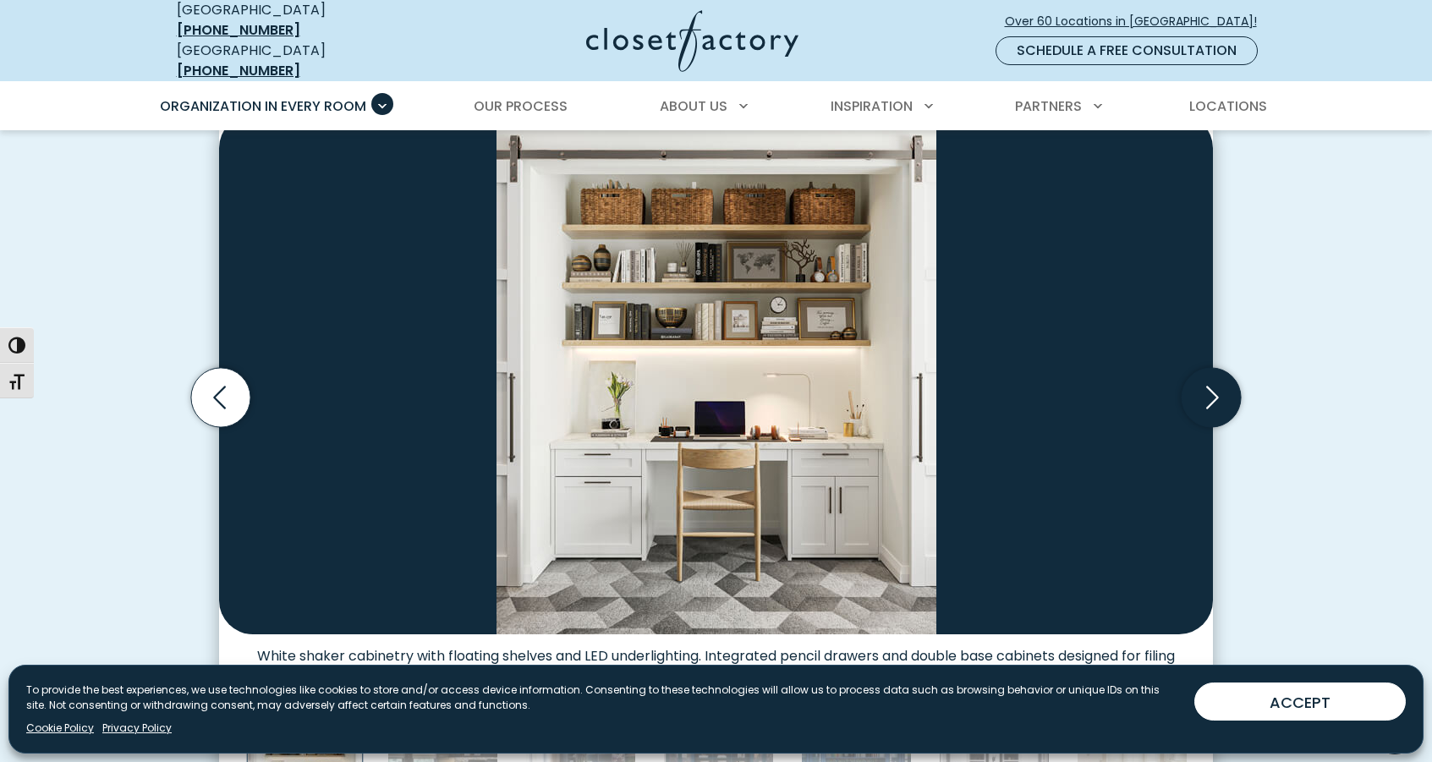
click at [1213, 382] on icon "Next slide" at bounding box center [1210, 397] width 59 height 59
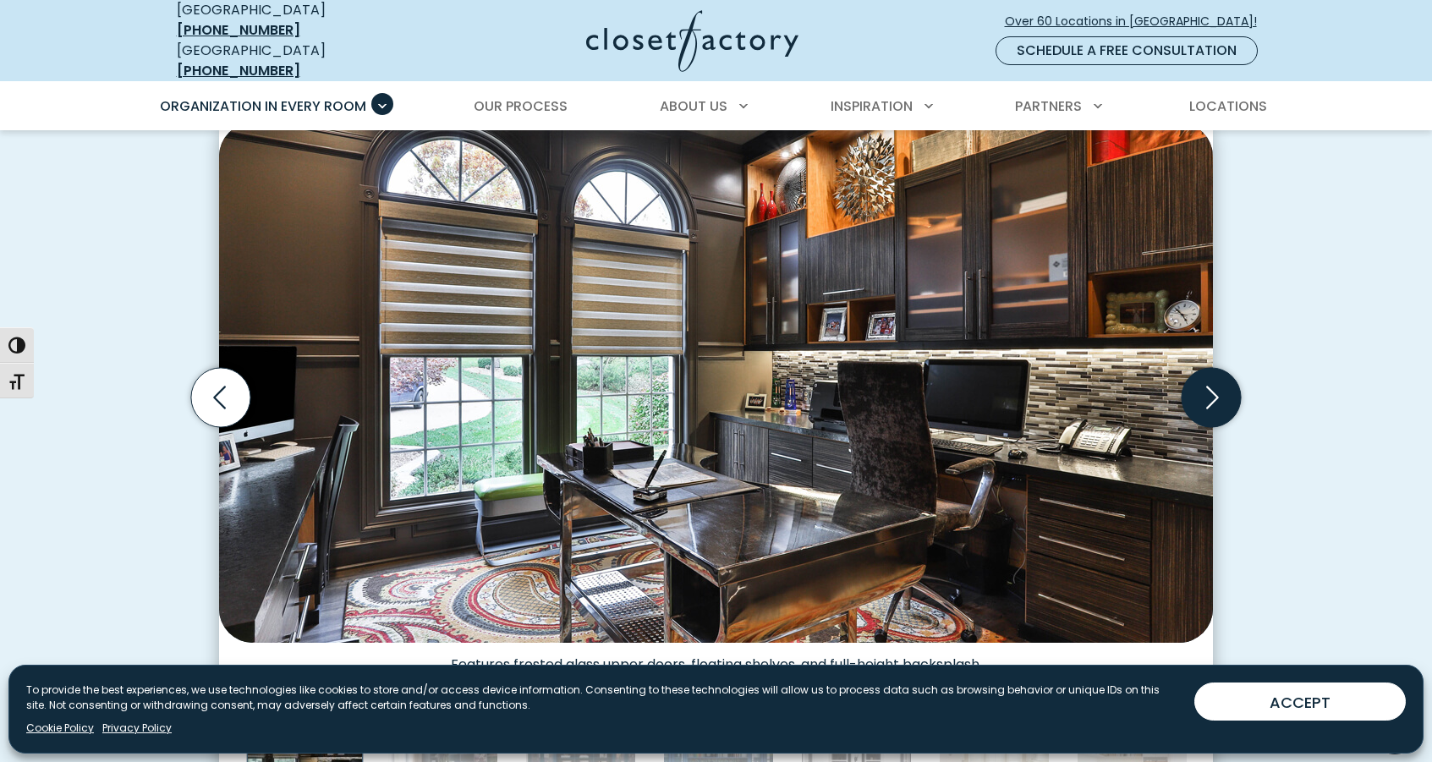
click at [1213, 382] on icon "Next slide" at bounding box center [1210, 397] width 59 height 59
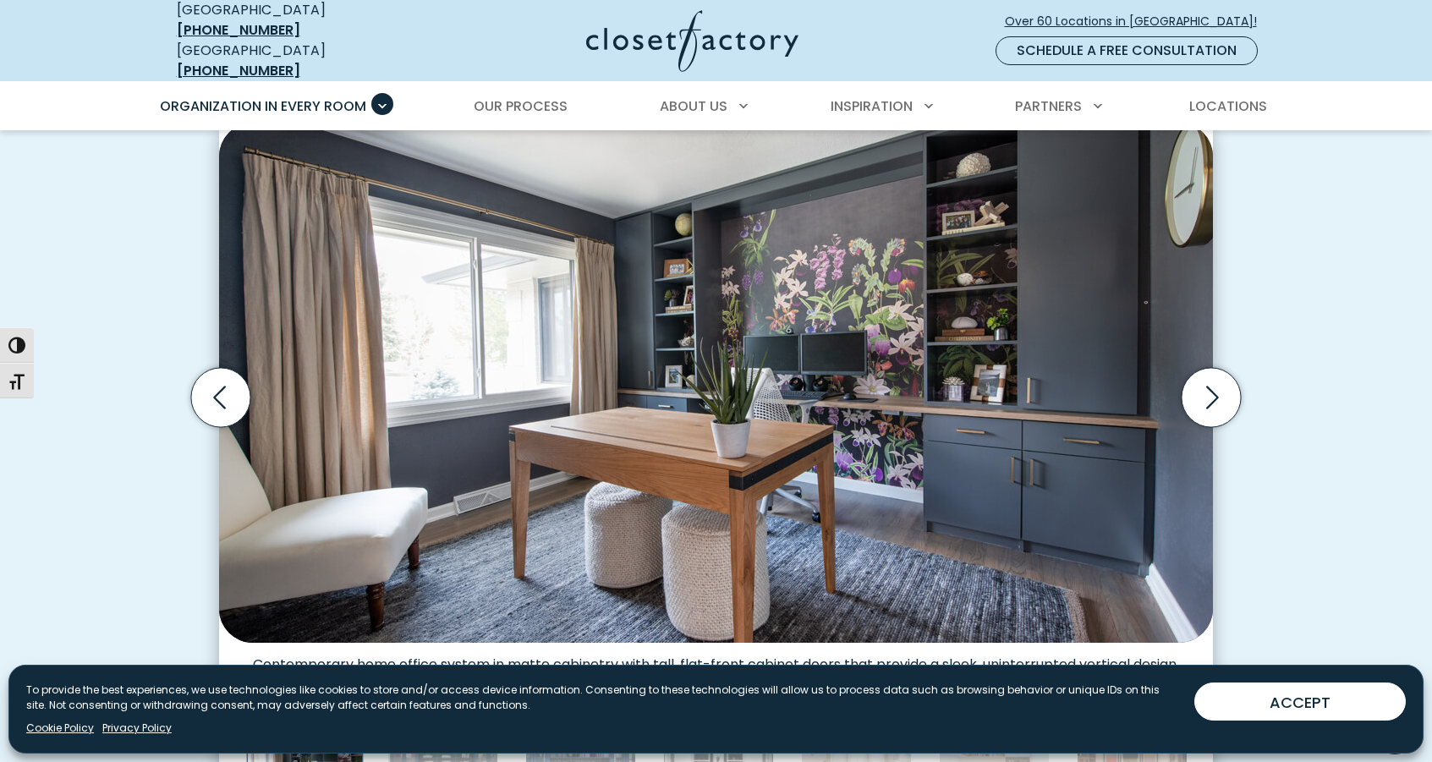
drag, startPoint x: 1213, startPoint y: 382, endPoint x: 1282, endPoint y: 310, distance: 100.5
click at [1282, 310] on div "Custom Home Offices for Every Space, Style, Budget Home office dual-tone wall u…" at bounding box center [716, 420] width 1432 height 947
click at [1222, 395] on icon "Next slide" at bounding box center [1210, 397] width 59 height 59
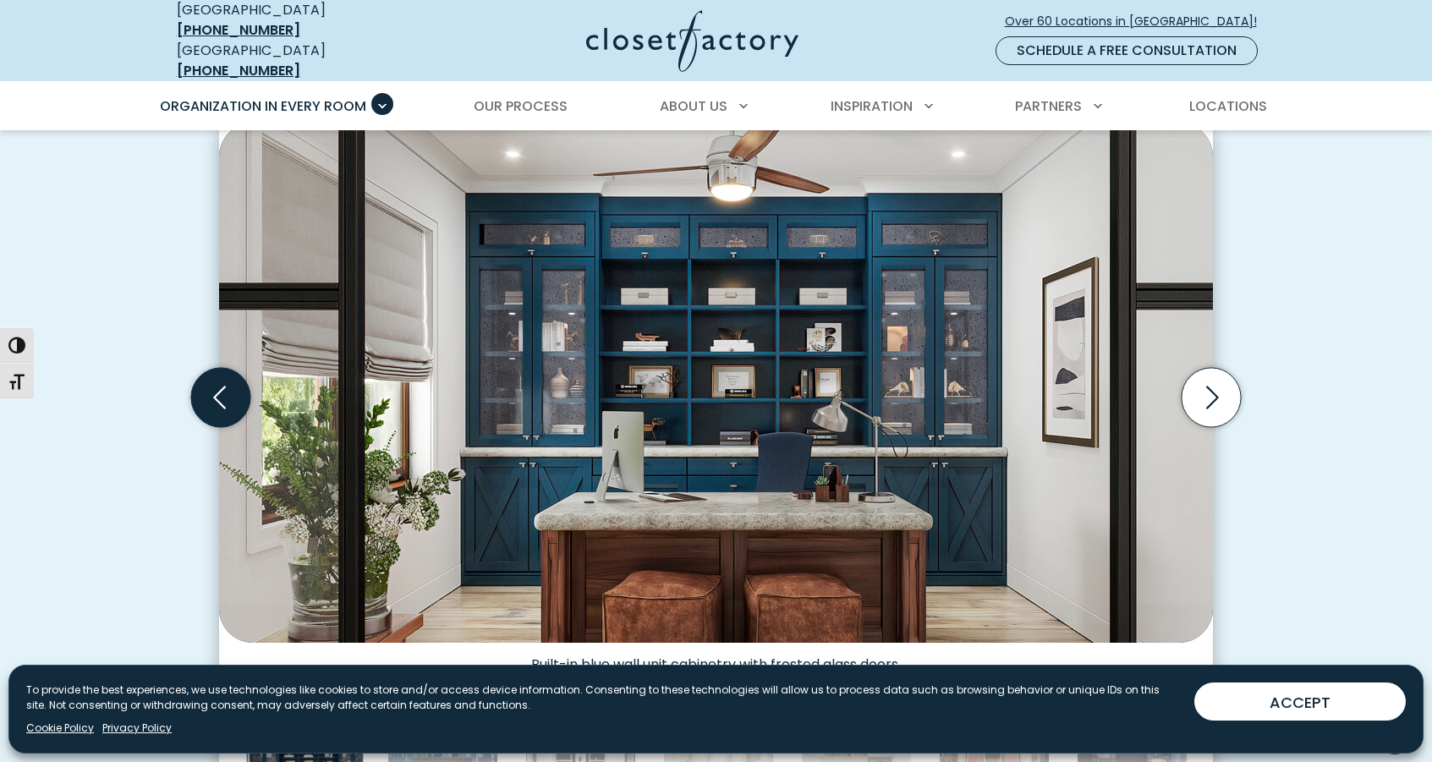
click at [216, 391] on icon "Previous slide" at bounding box center [220, 397] width 59 height 59
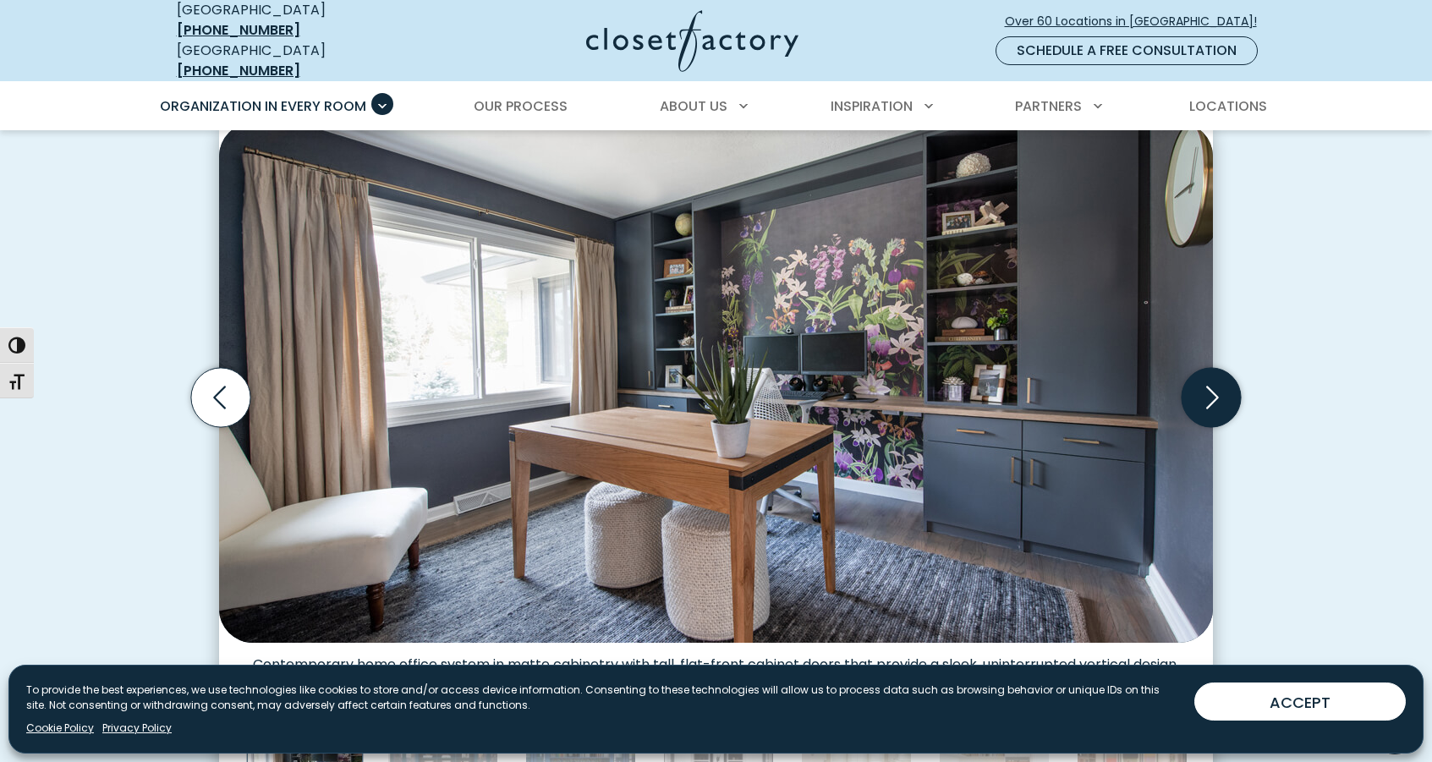
click at [1217, 395] on icon "Next slide" at bounding box center [1210, 397] width 59 height 59
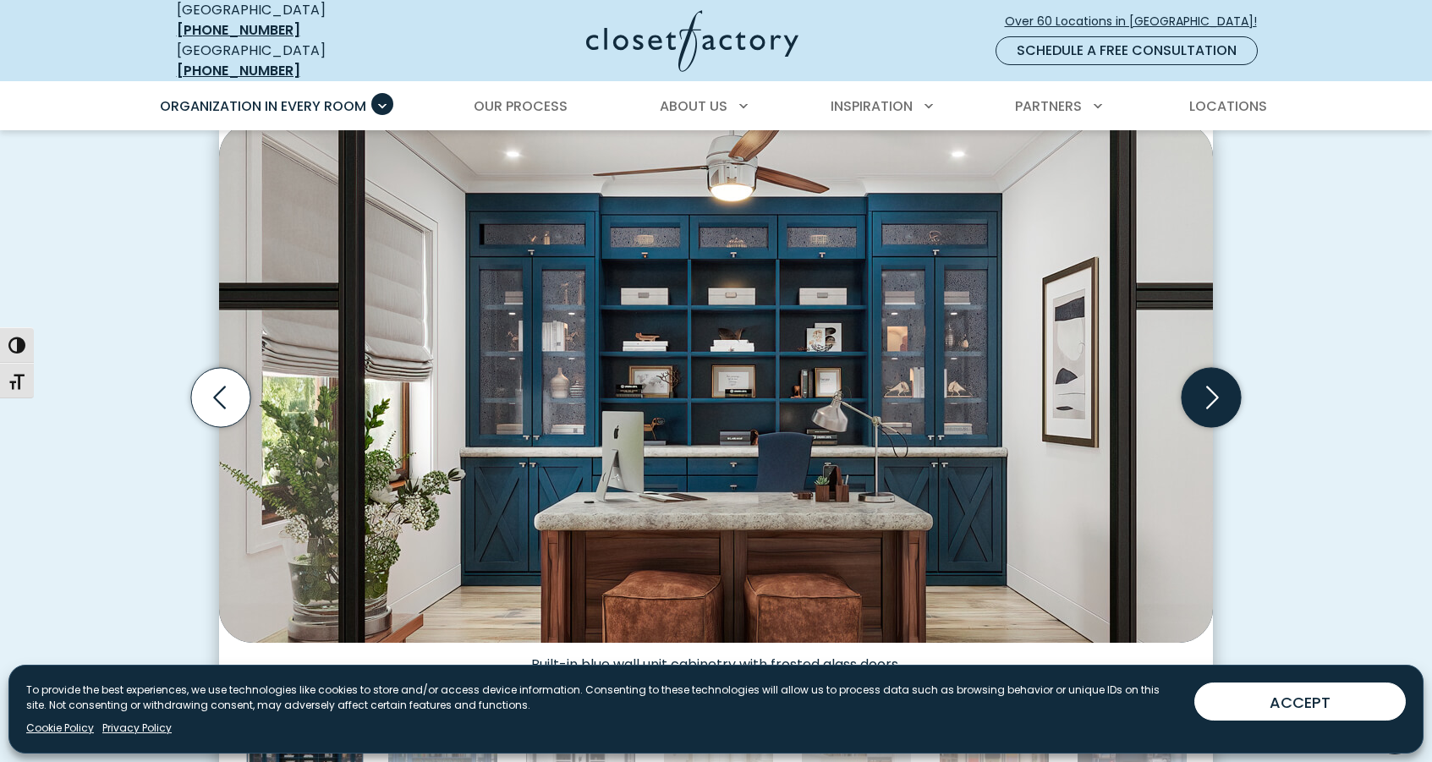
click at [1217, 395] on icon "Next slide" at bounding box center [1210, 397] width 59 height 59
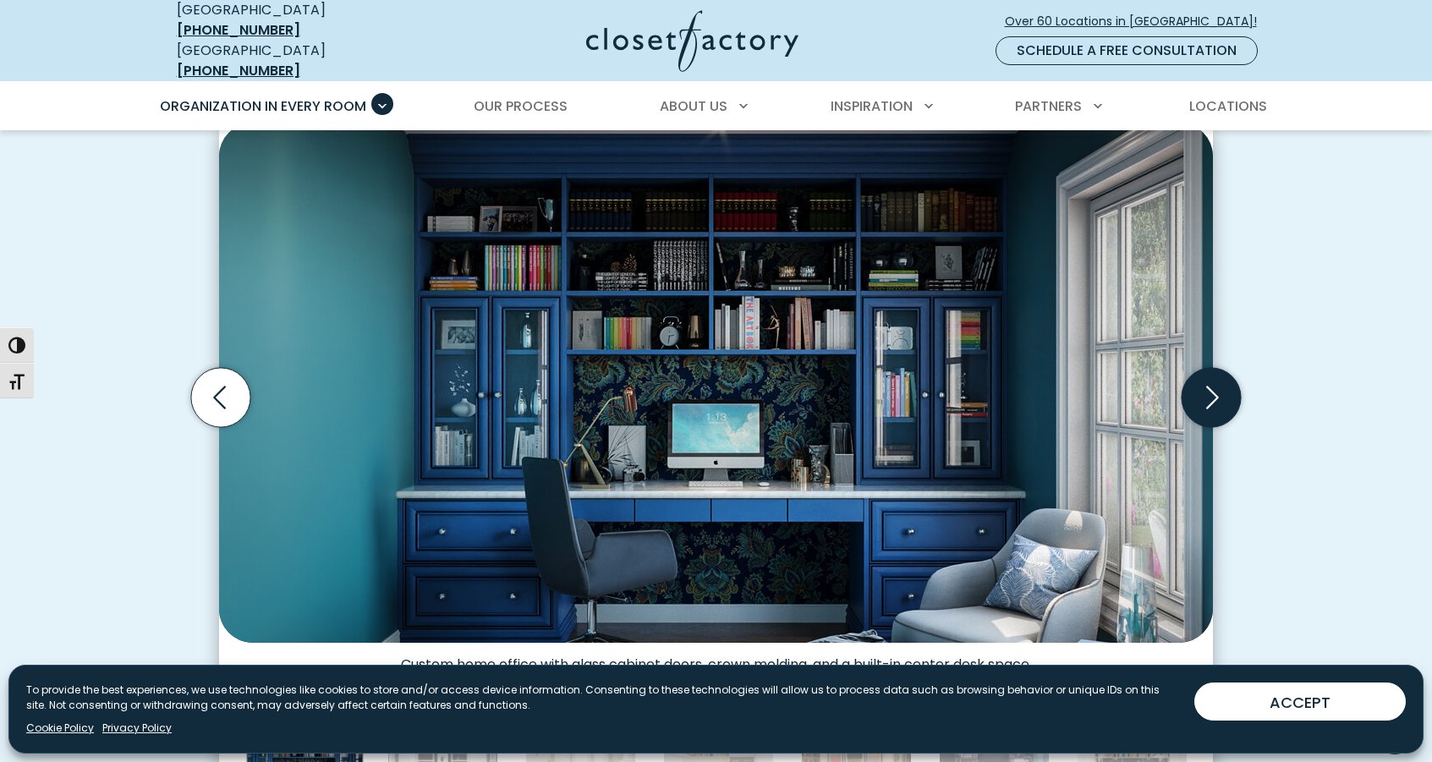
click at [1217, 395] on icon "Next slide" at bounding box center [1210, 397] width 59 height 59
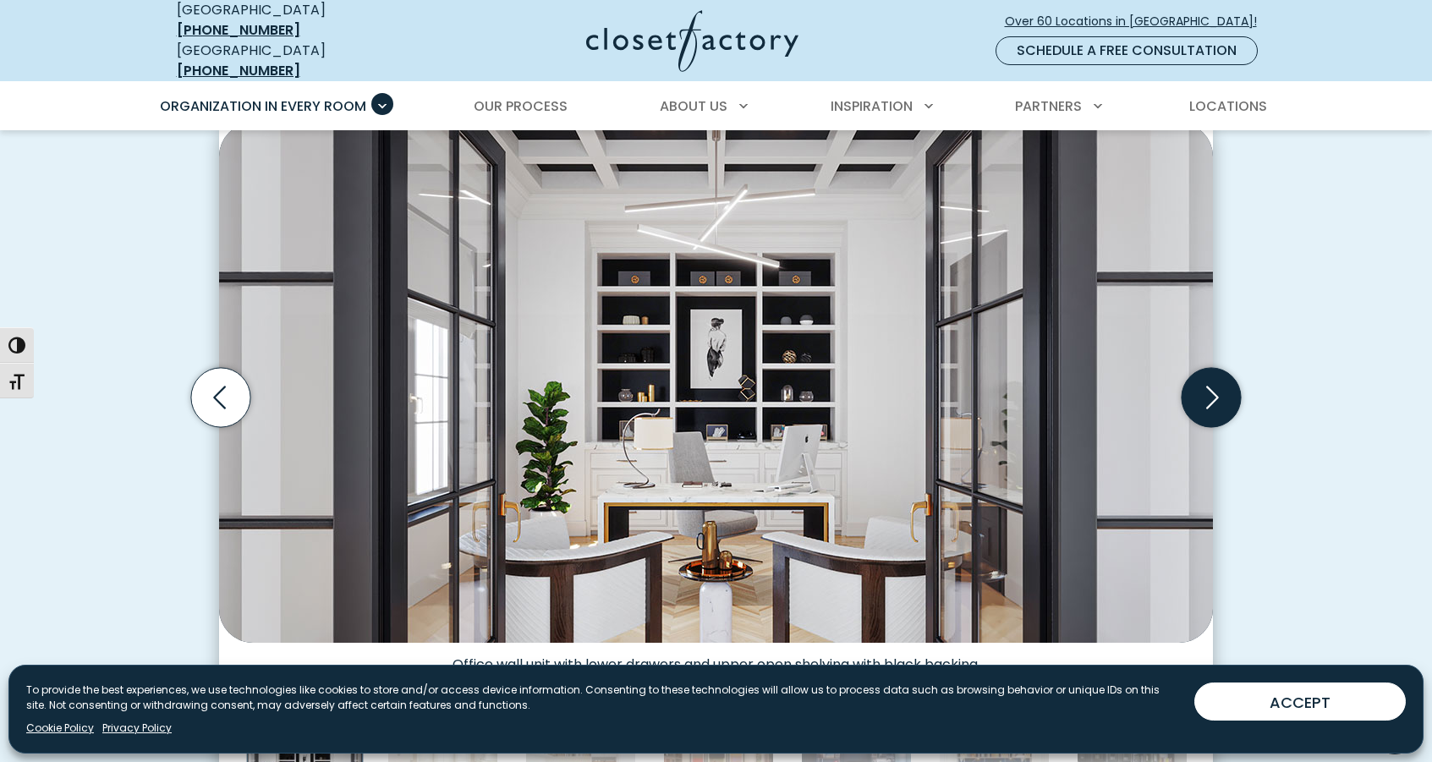
click at [1217, 395] on icon "Next slide" at bounding box center [1210, 397] width 59 height 59
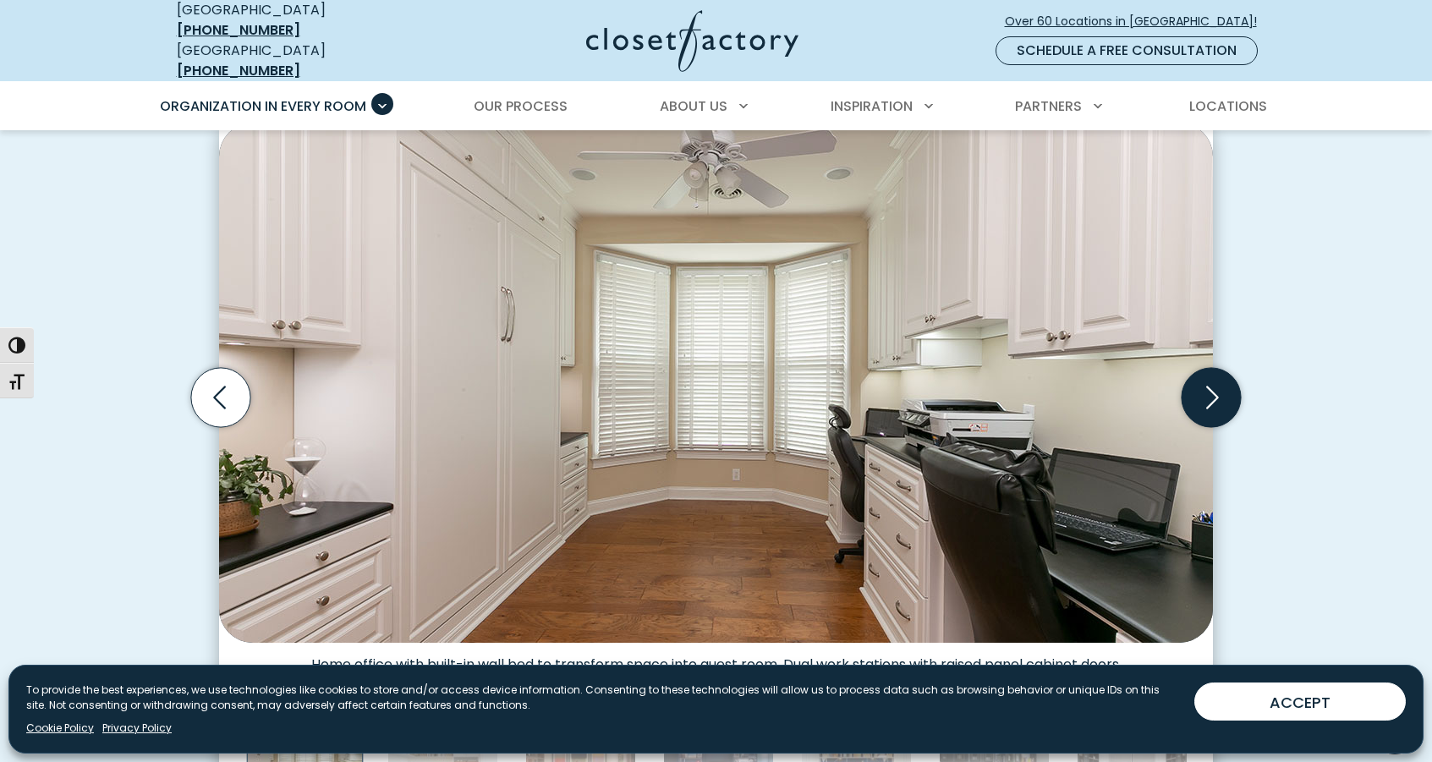
click at [1217, 395] on icon "Next slide" at bounding box center [1210, 397] width 59 height 59
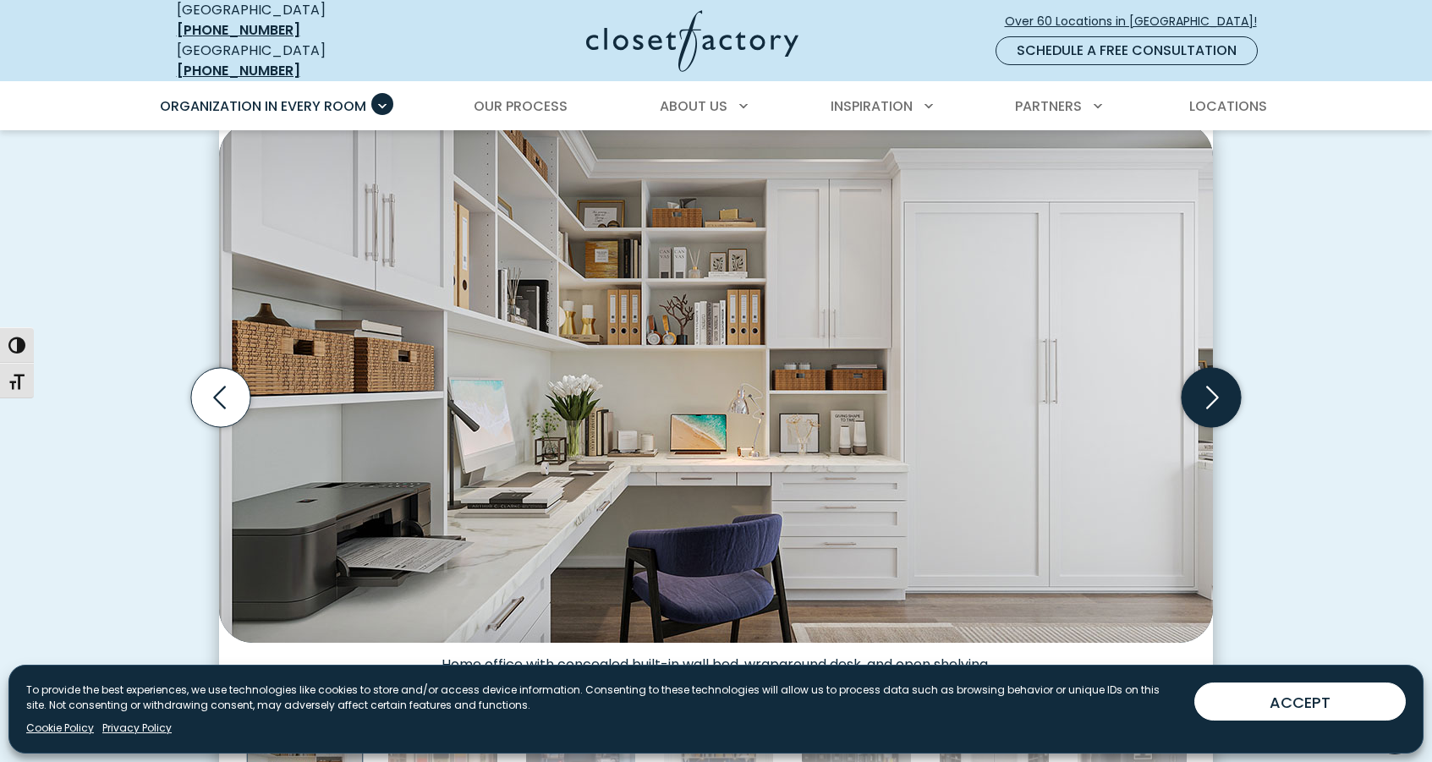
click at [1219, 389] on icon "Next slide" at bounding box center [1210, 397] width 59 height 59
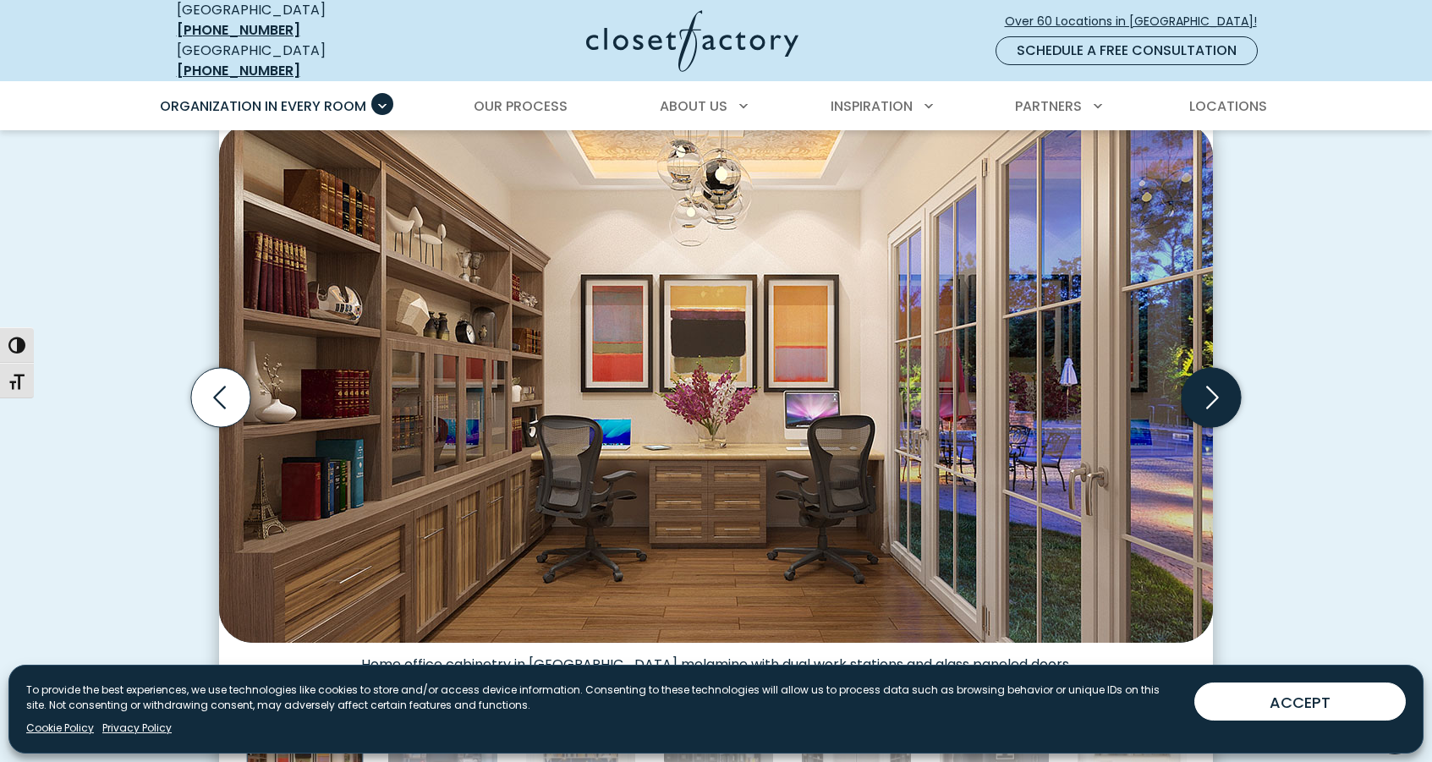
click at [1219, 389] on icon "Next slide" at bounding box center [1210, 397] width 59 height 59
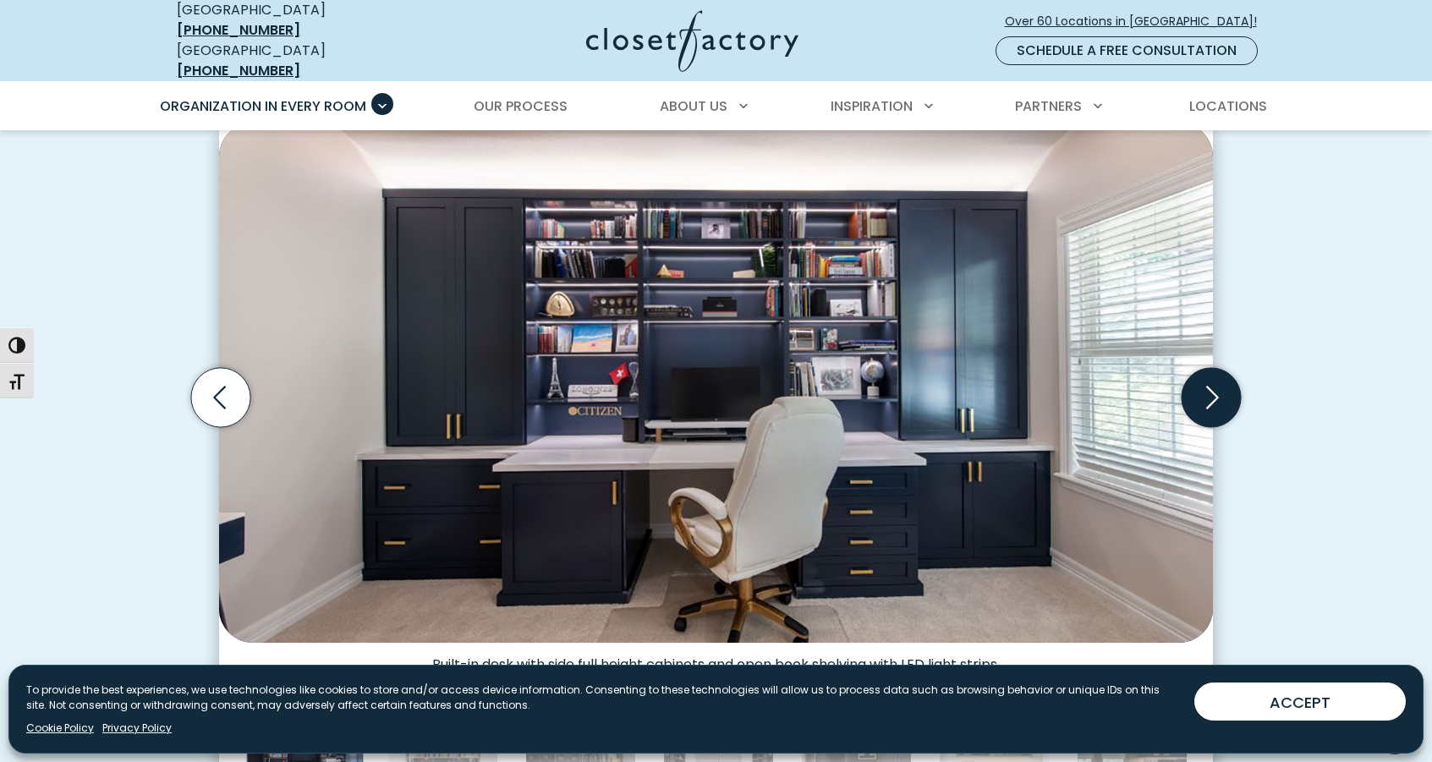
click at [1219, 389] on icon "Next slide" at bounding box center [1210, 397] width 59 height 59
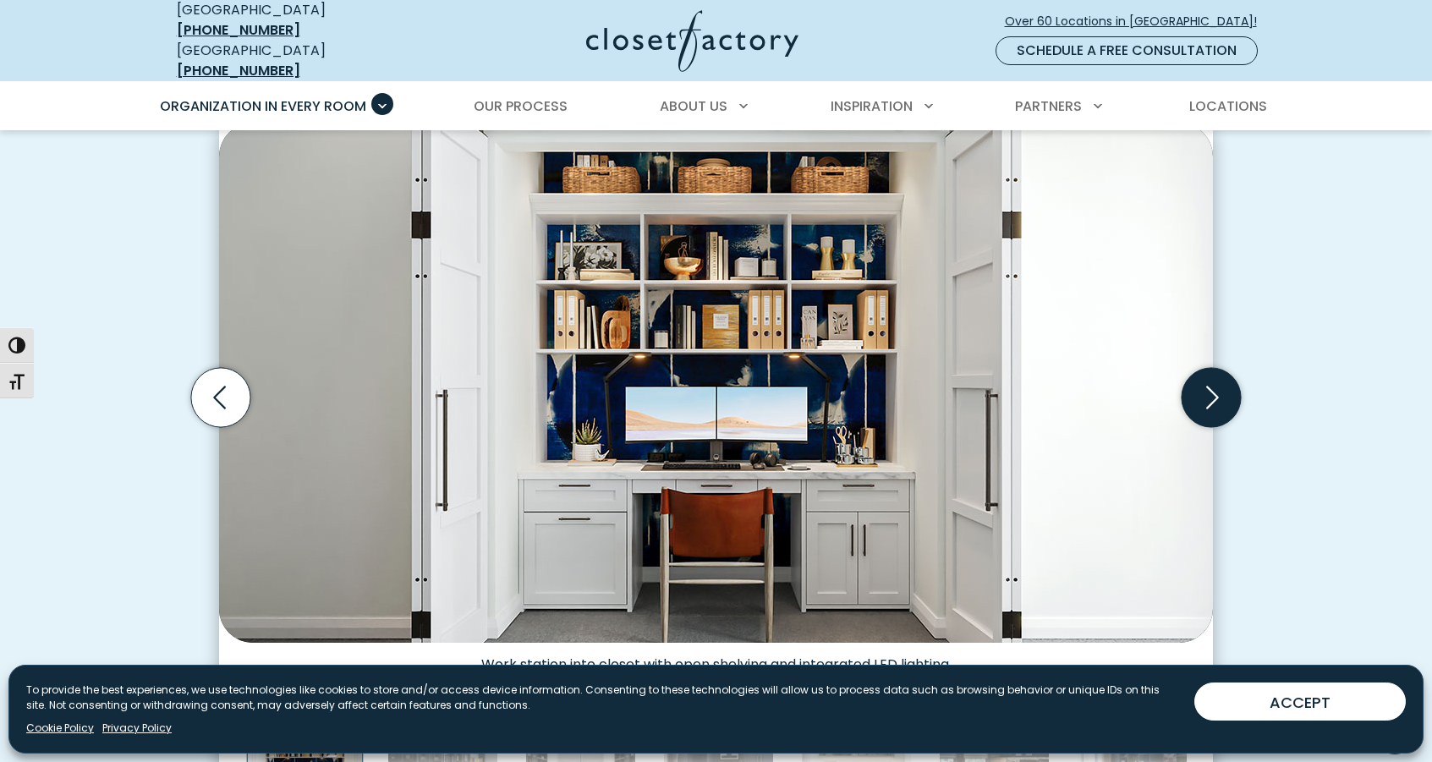
click at [1219, 389] on icon "Next slide" at bounding box center [1210, 397] width 59 height 59
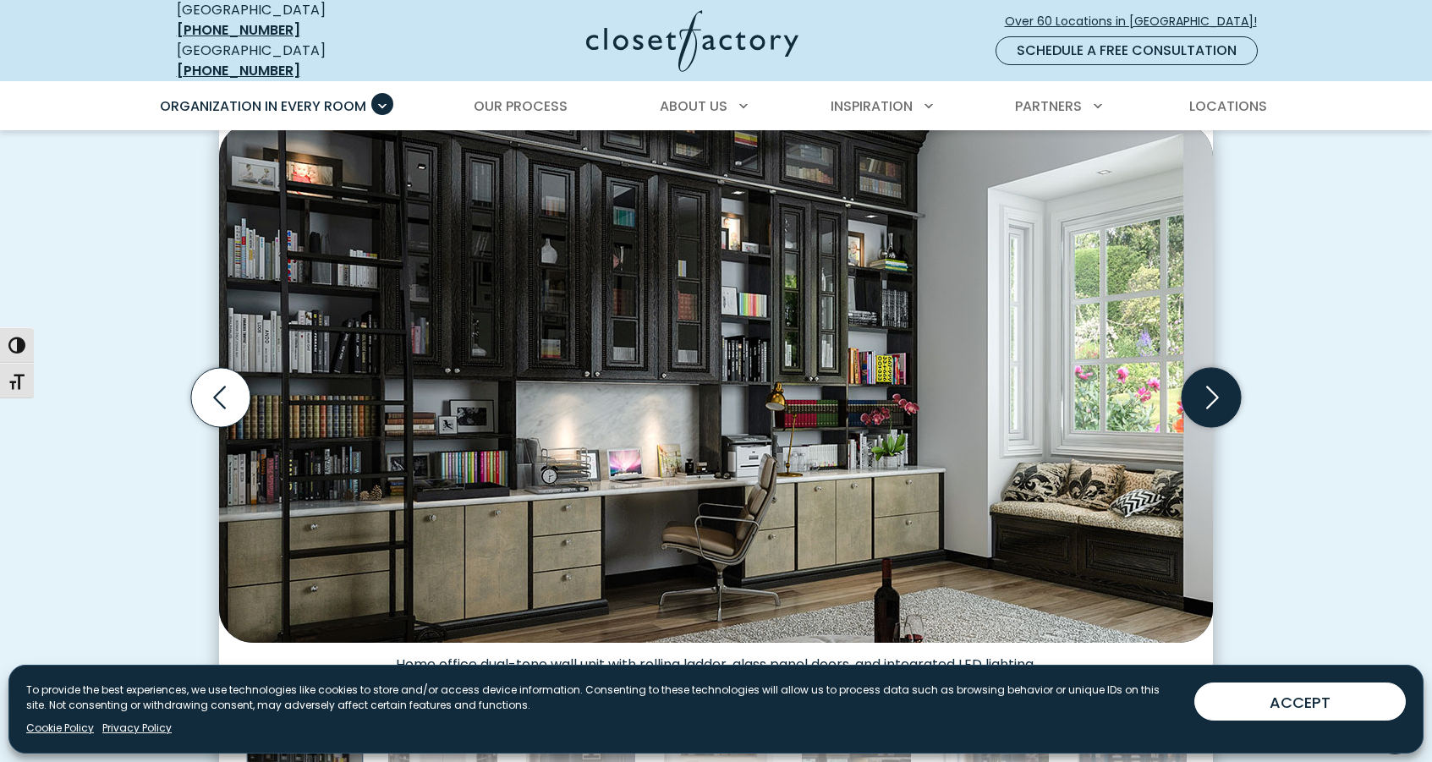
click at [1219, 389] on icon "Next slide" at bounding box center [1210, 397] width 59 height 59
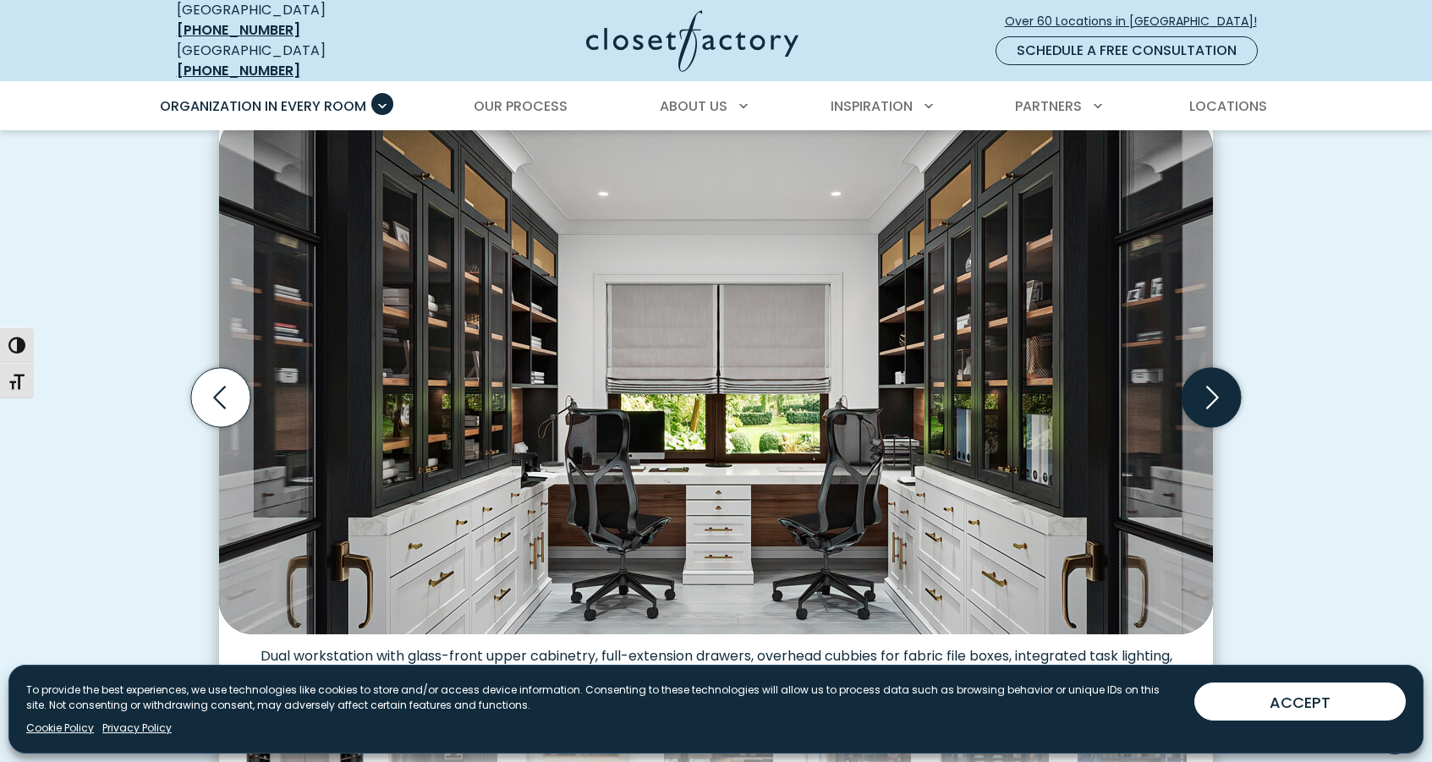
click at [1219, 389] on icon "Next slide" at bounding box center [1210, 397] width 59 height 59
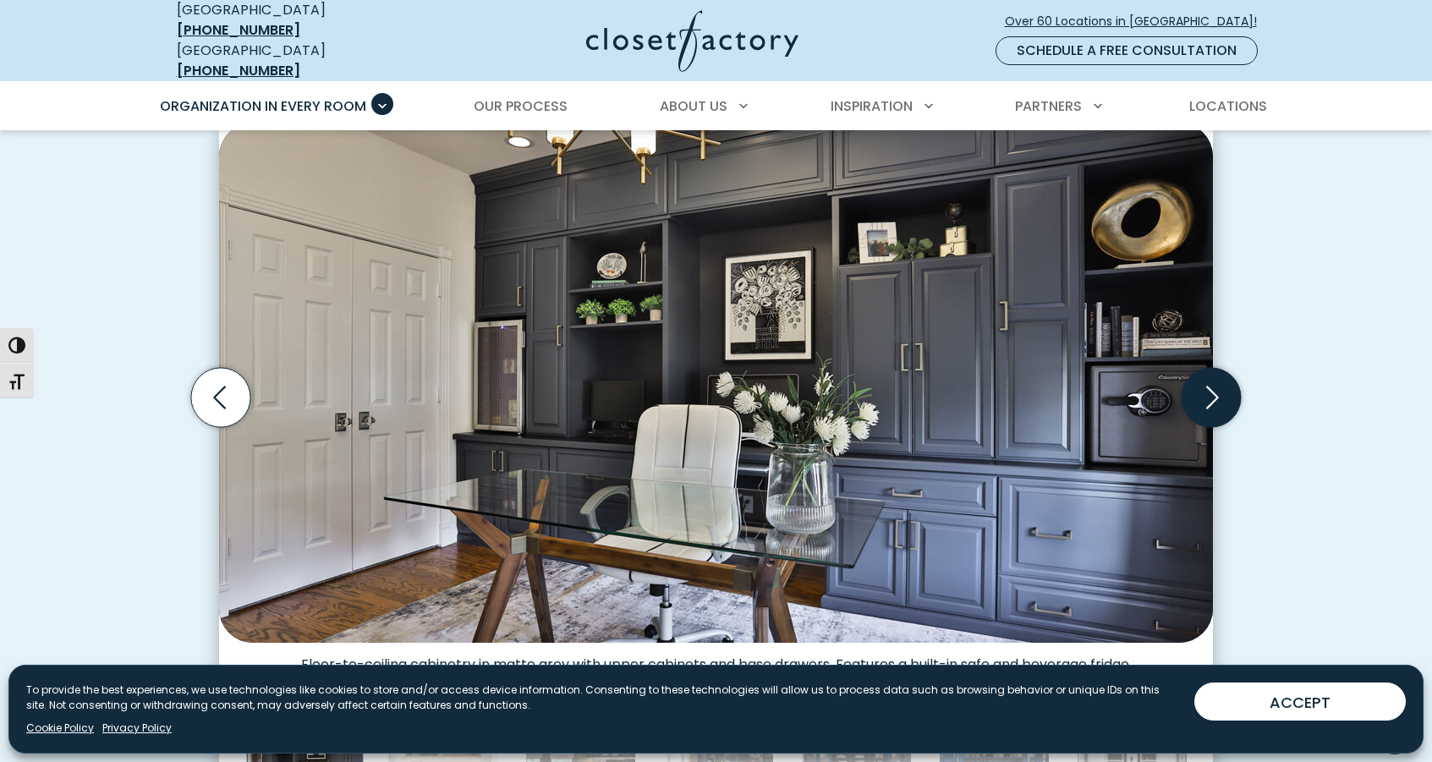
click at [1219, 389] on icon "Next slide" at bounding box center [1210, 397] width 59 height 59
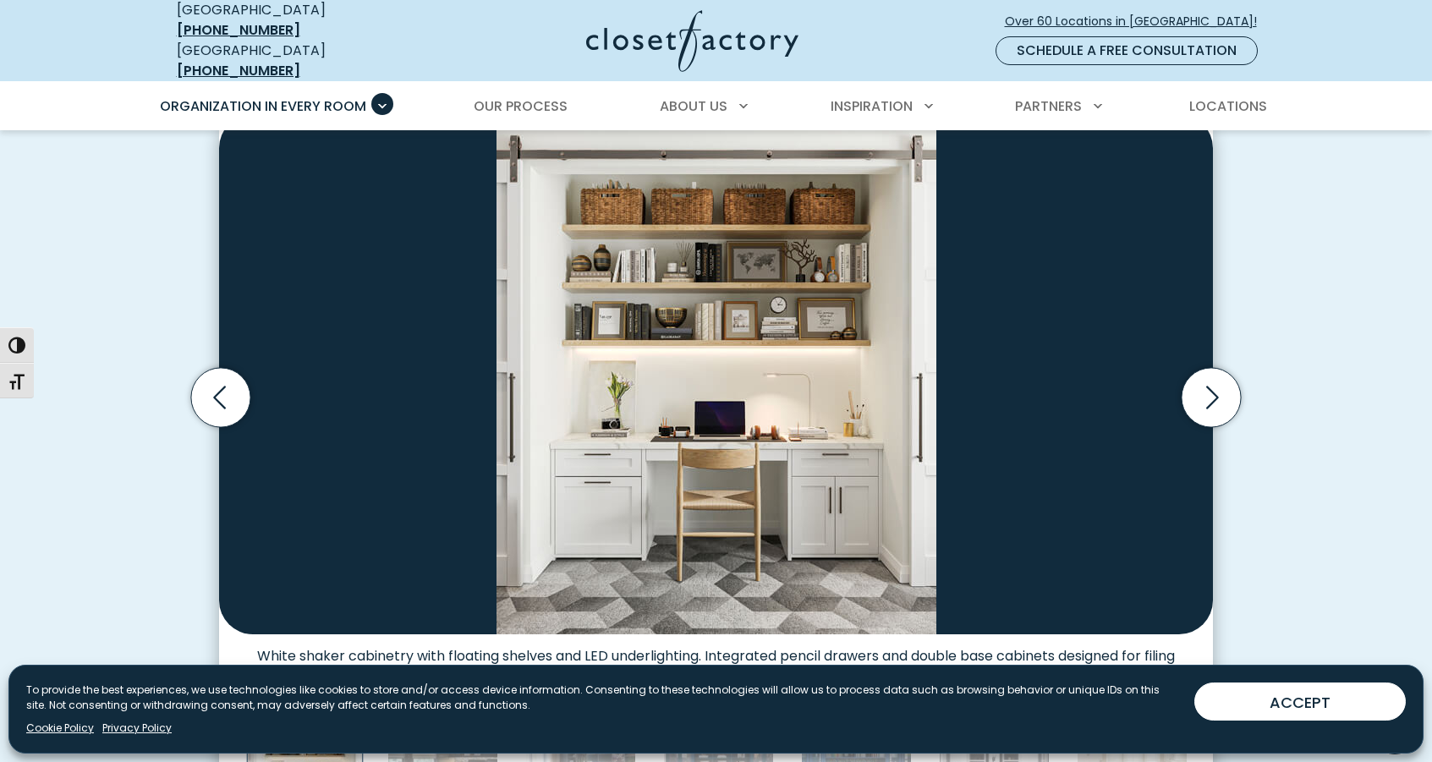
click at [1255, 267] on div "Custom Home Offices for Every Space, Style, Budget Home office dual-tone wall u…" at bounding box center [716, 420] width 1106 height 852
